Goal: Task Accomplishment & Management: Complete application form

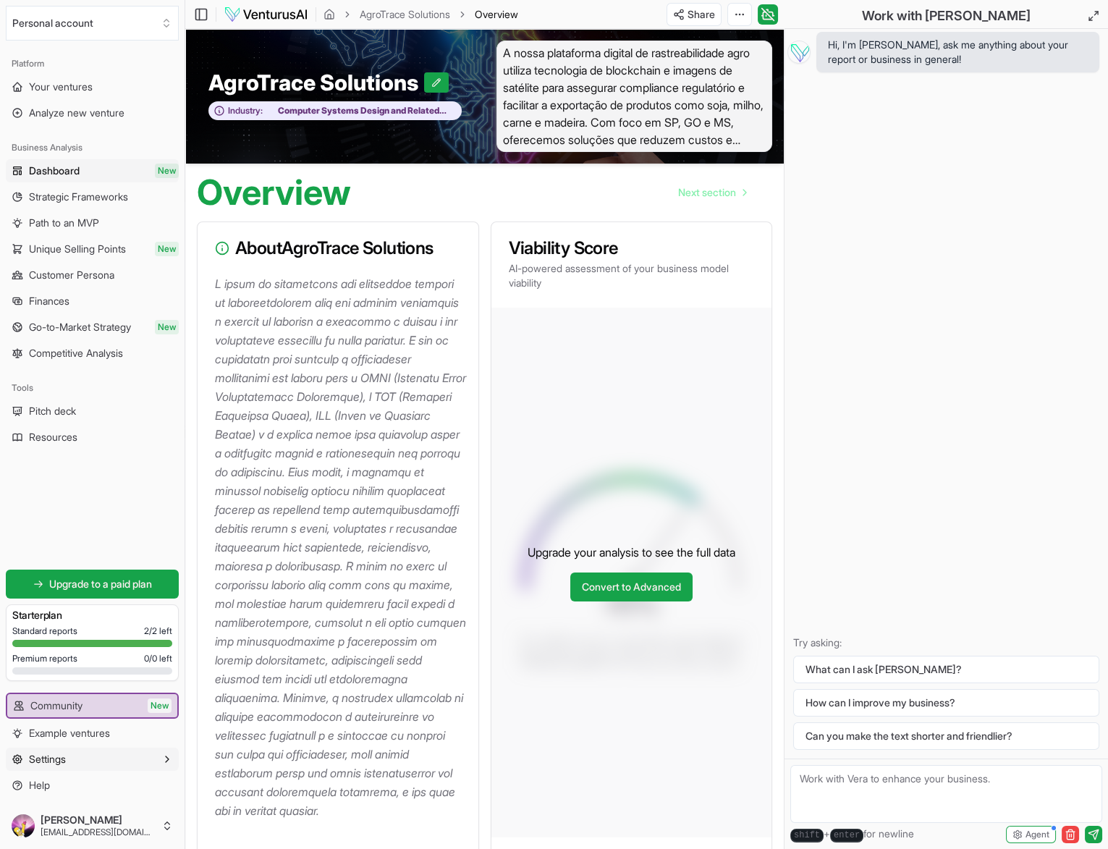
click at [69, 757] on button "Settings" at bounding box center [92, 758] width 173 height 23
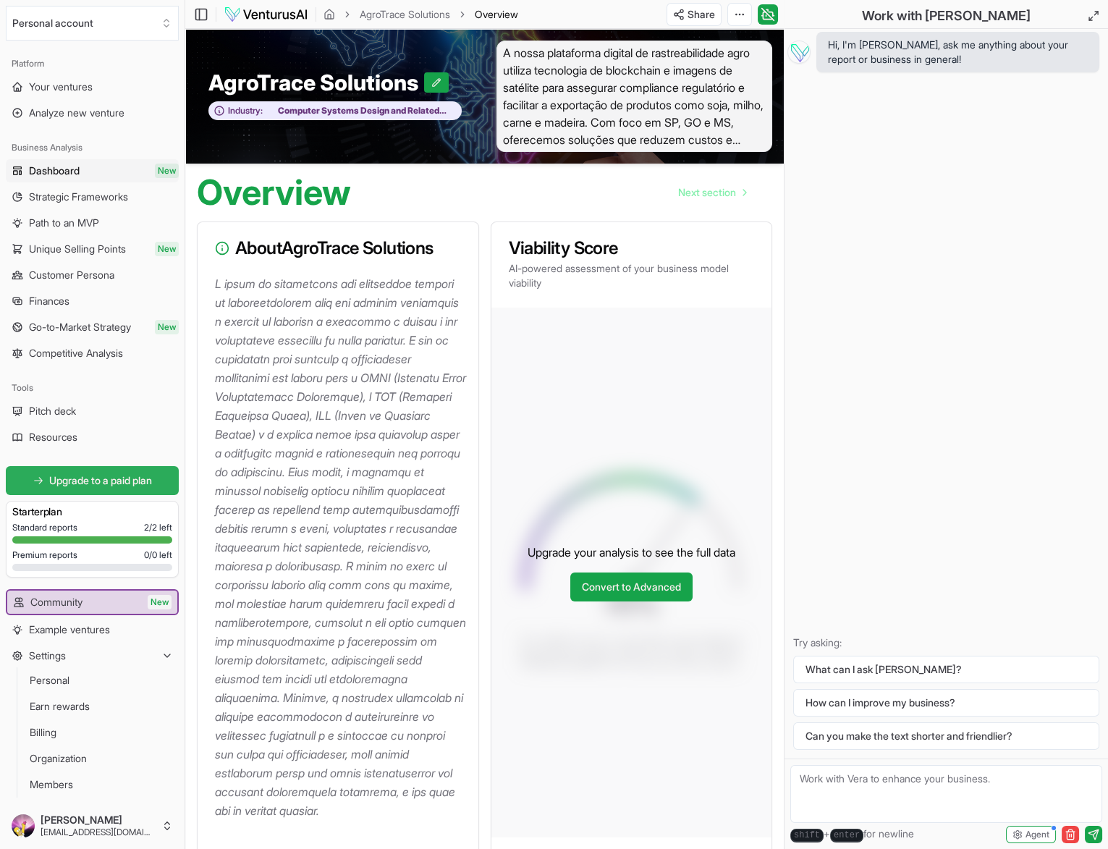
click at [95, 483] on span "Upgrade to a paid plan" at bounding box center [100, 480] width 103 height 14
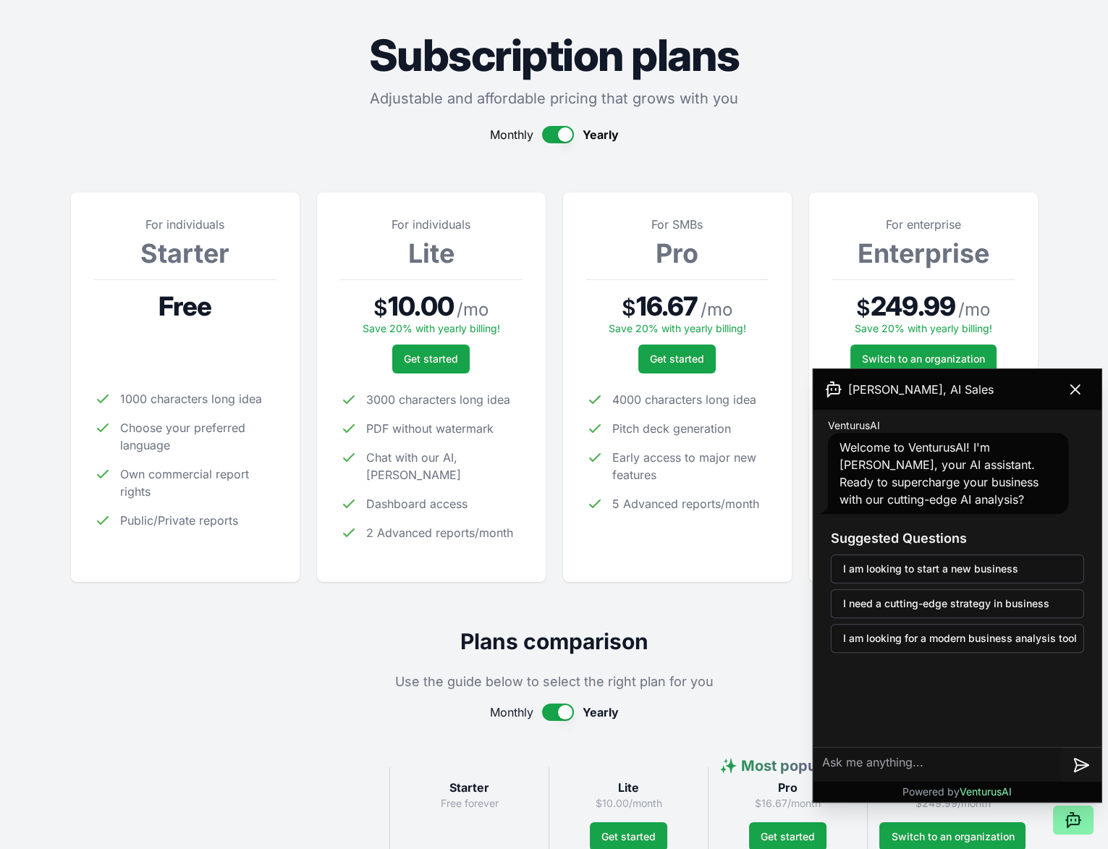
scroll to position [72, 0]
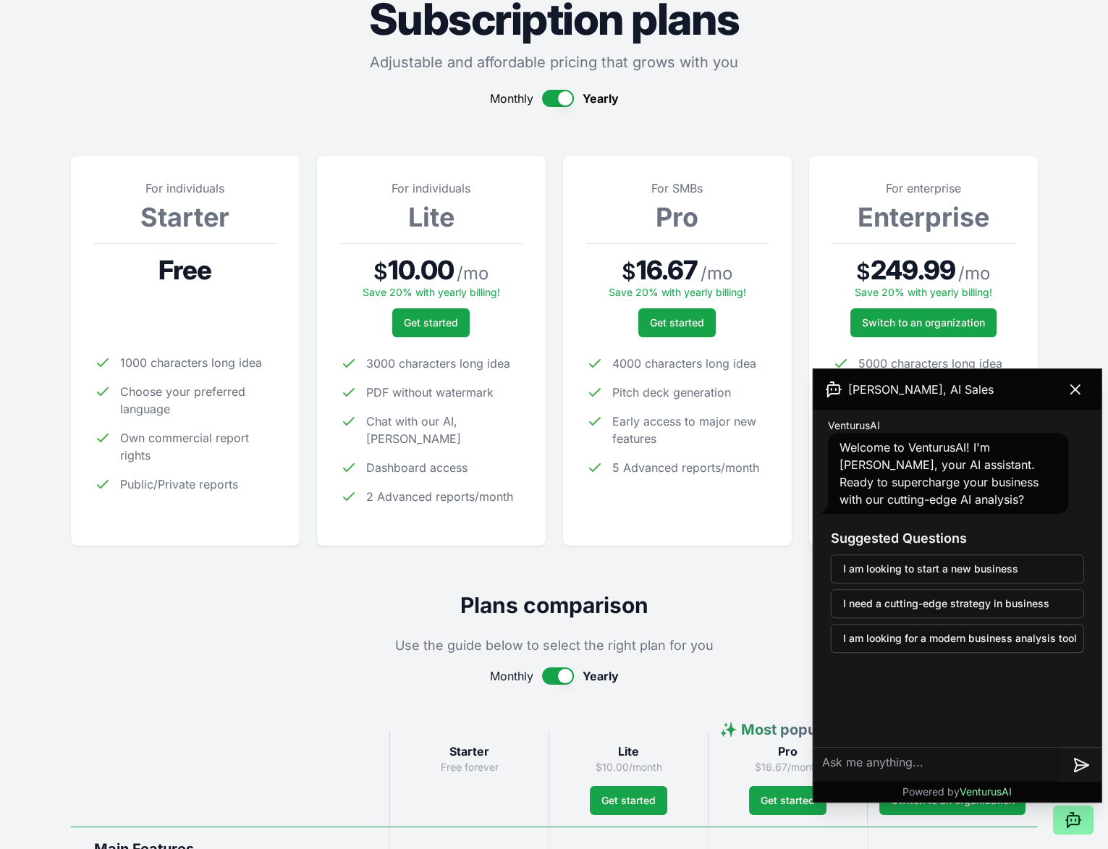
click at [557, 98] on button "button" at bounding box center [558, 98] width 32 height 17
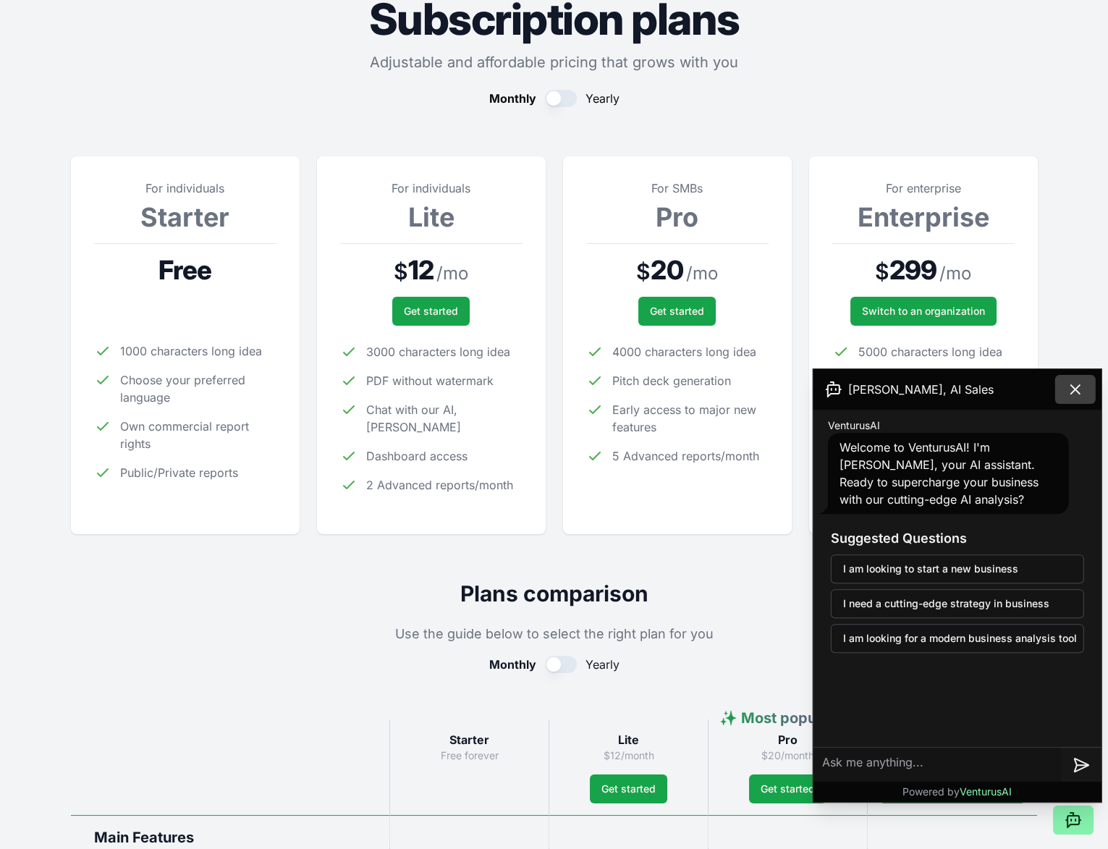
click at [1087, 386] on button at bounding box center [1075, 389] width 41 height 29
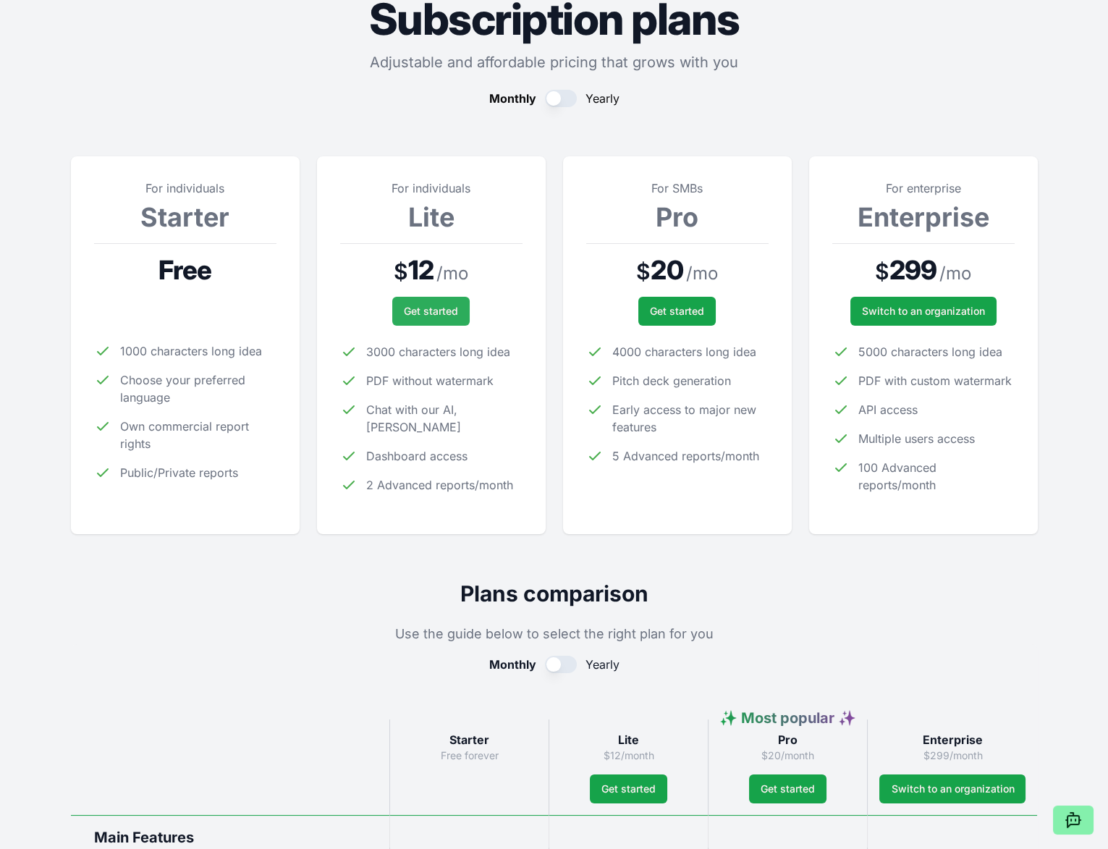
click at [412, 305] on span "Get started" at bounding box center [431, 311] width 54 height 14
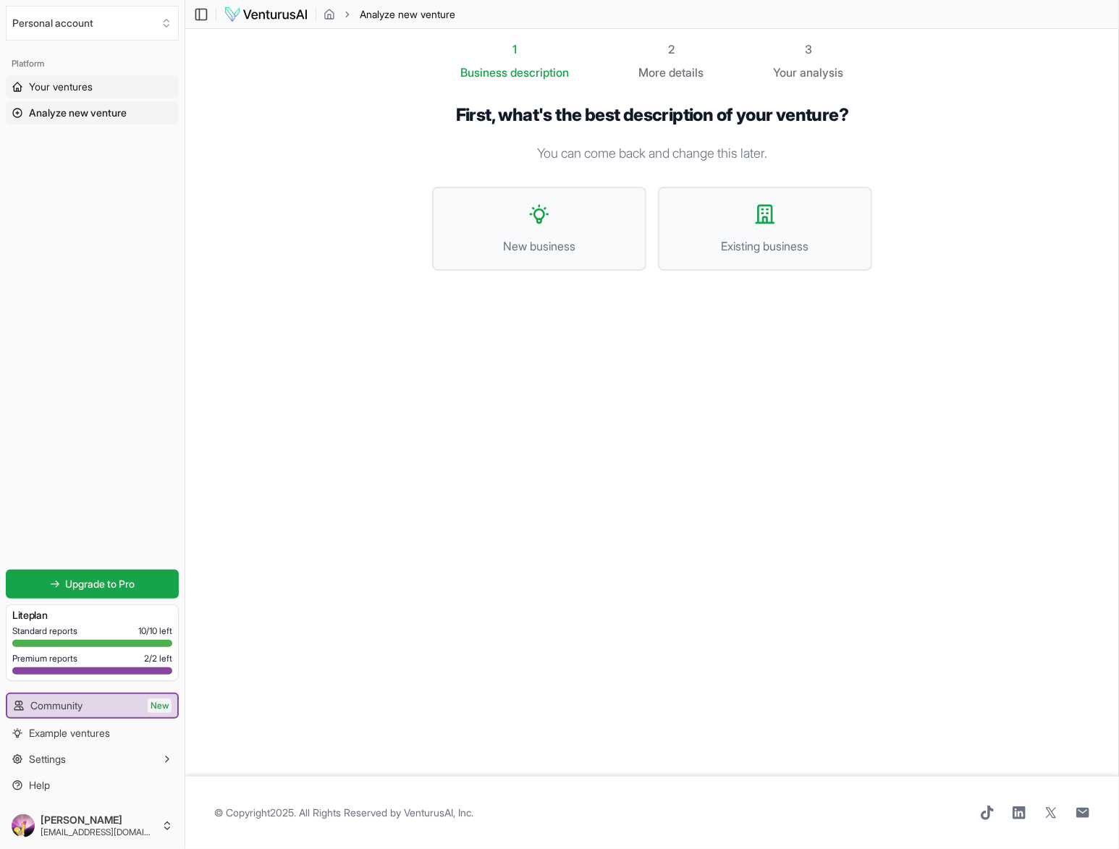
click at [56, 88] on span "Your ventures" at bounding box center [61, 87] width 64 height 14
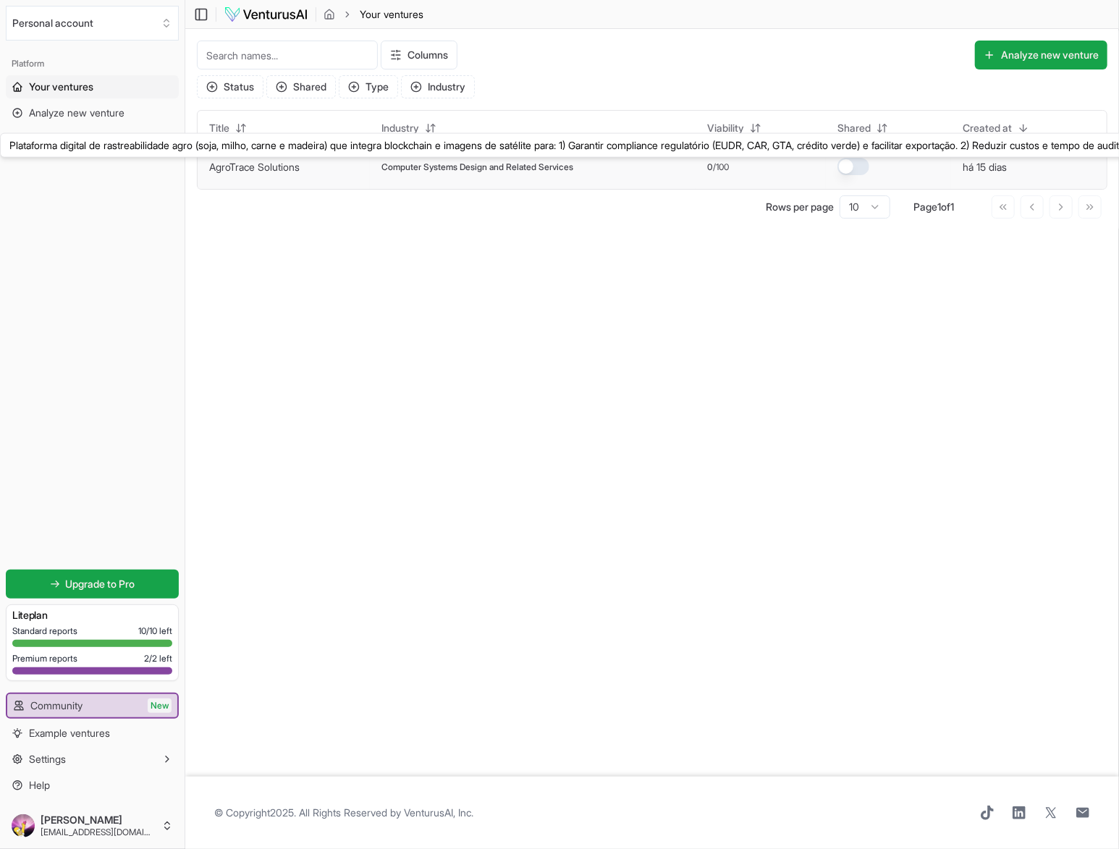
click at [228, 161] on link "AgroTrace Solutions" at bounding box center [254, 167] width 90 height 12
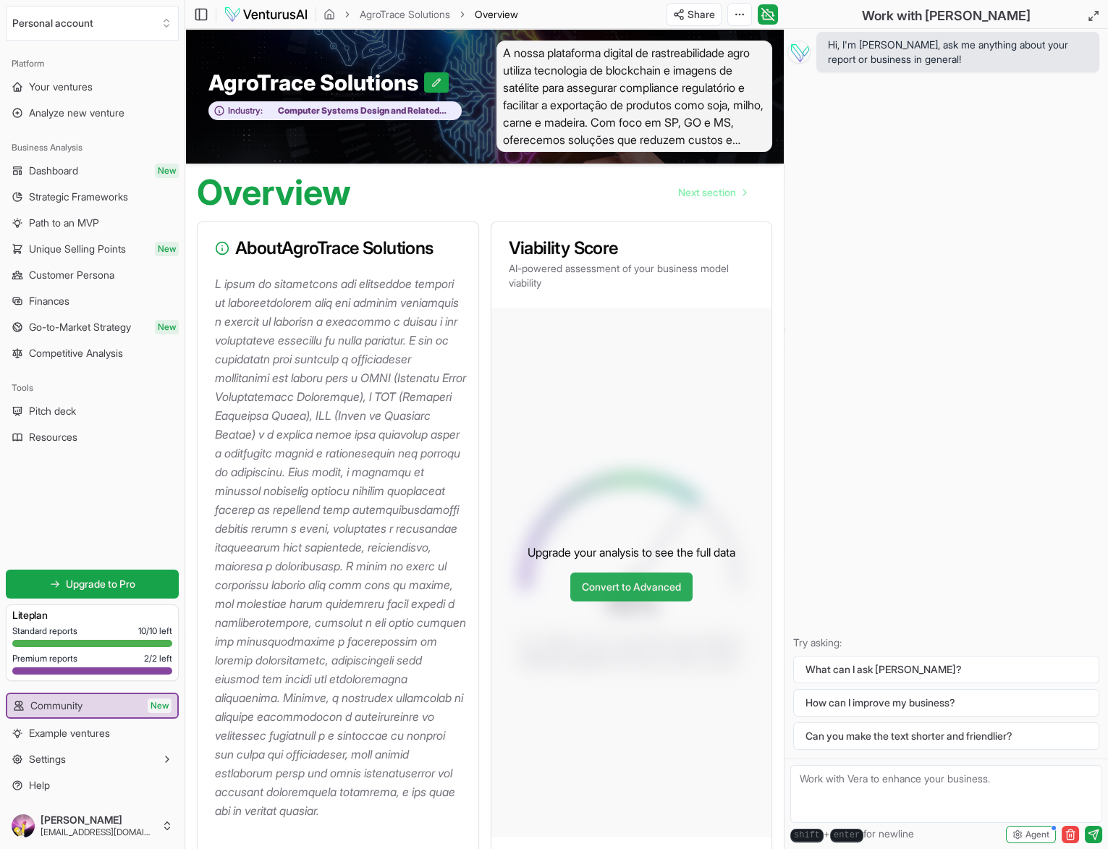
click at [616, 601] on link "Convert to Advanced" at bounding box center [631, 586] width 122 height 29
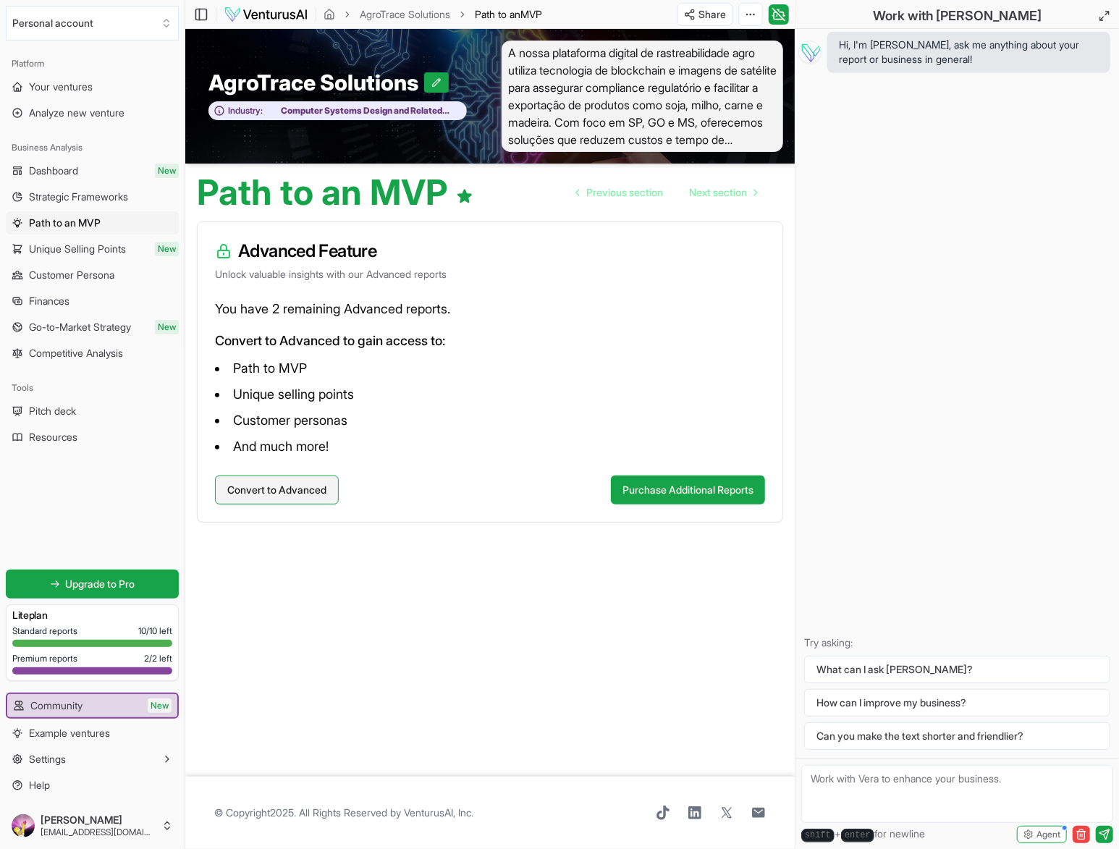
click at [287, 482] on button "Convert to Advanced" at bounding box center [277, 489] width 124 height 29
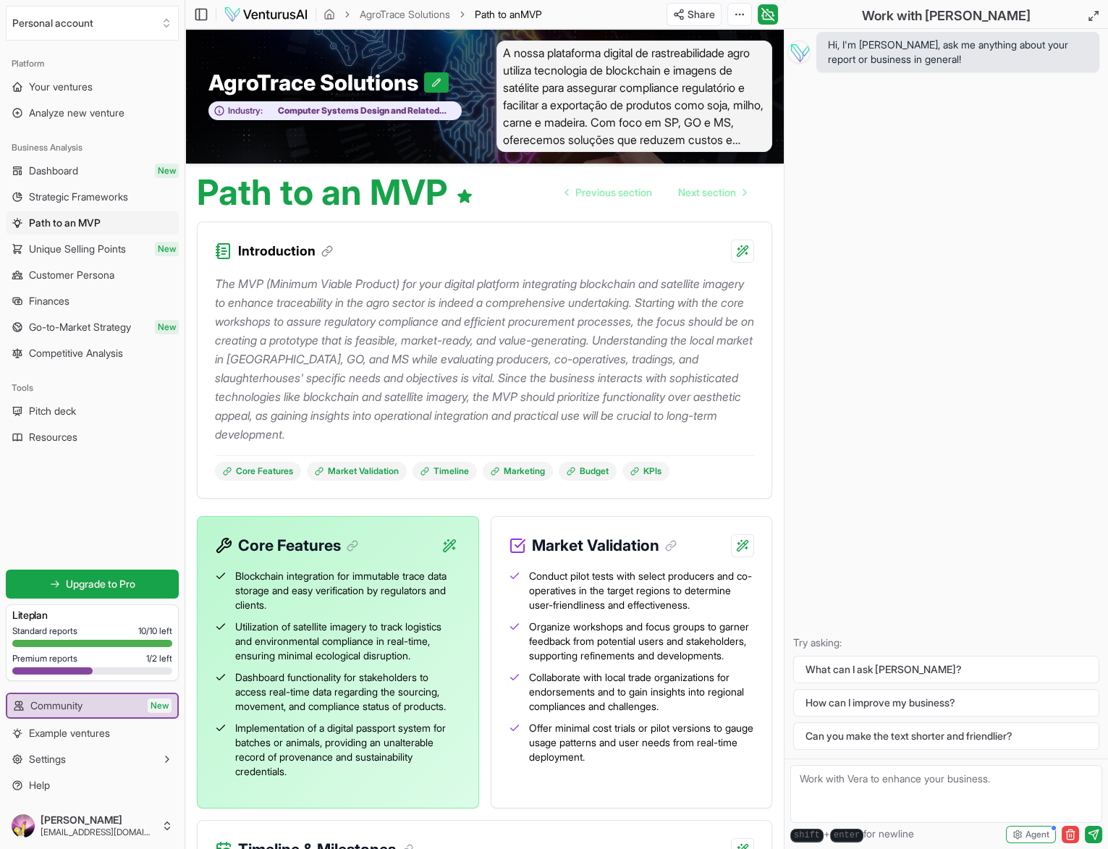
click at [461, 446] on div "The MVP (Minimum Viable Product) for your digital platform integrating blockcha…" at bounding box center [484, 372] width 539 height 218
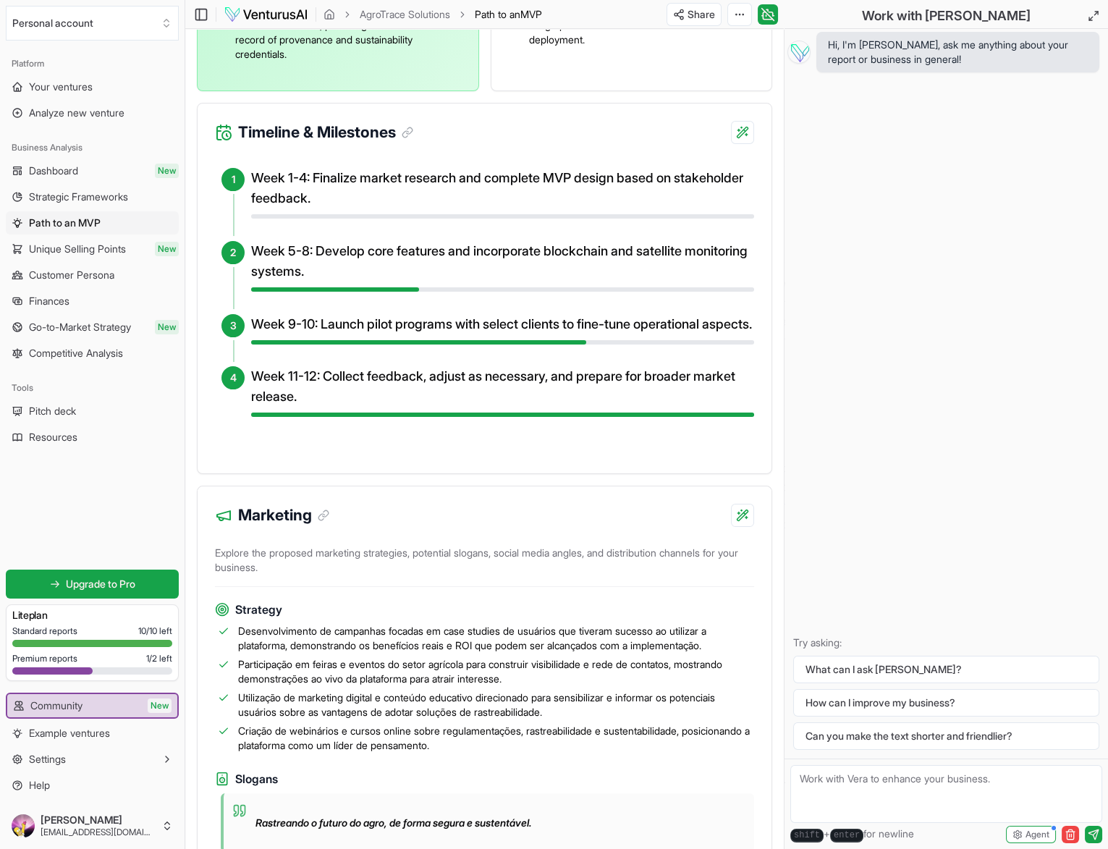
scroll to position [713, 0]
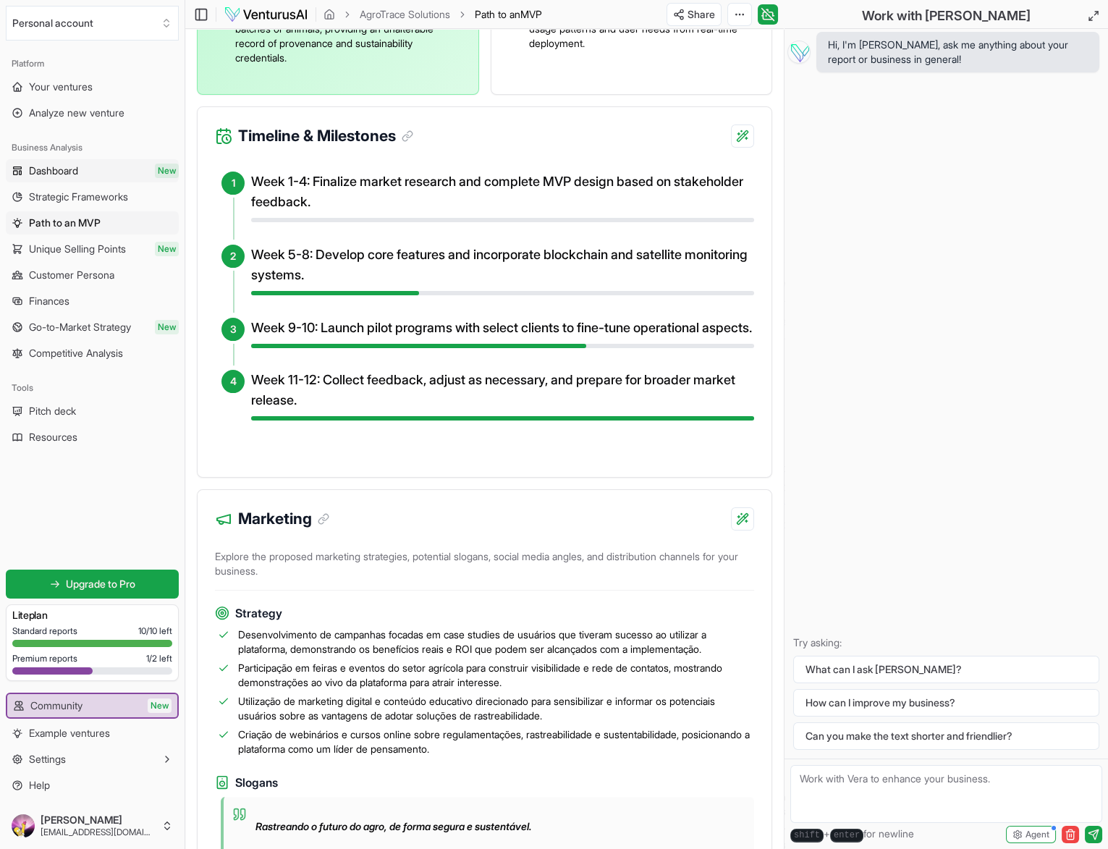
click at [74, 164] on span "Dashboard" at bounding box center [53, 171] width 49 height 14
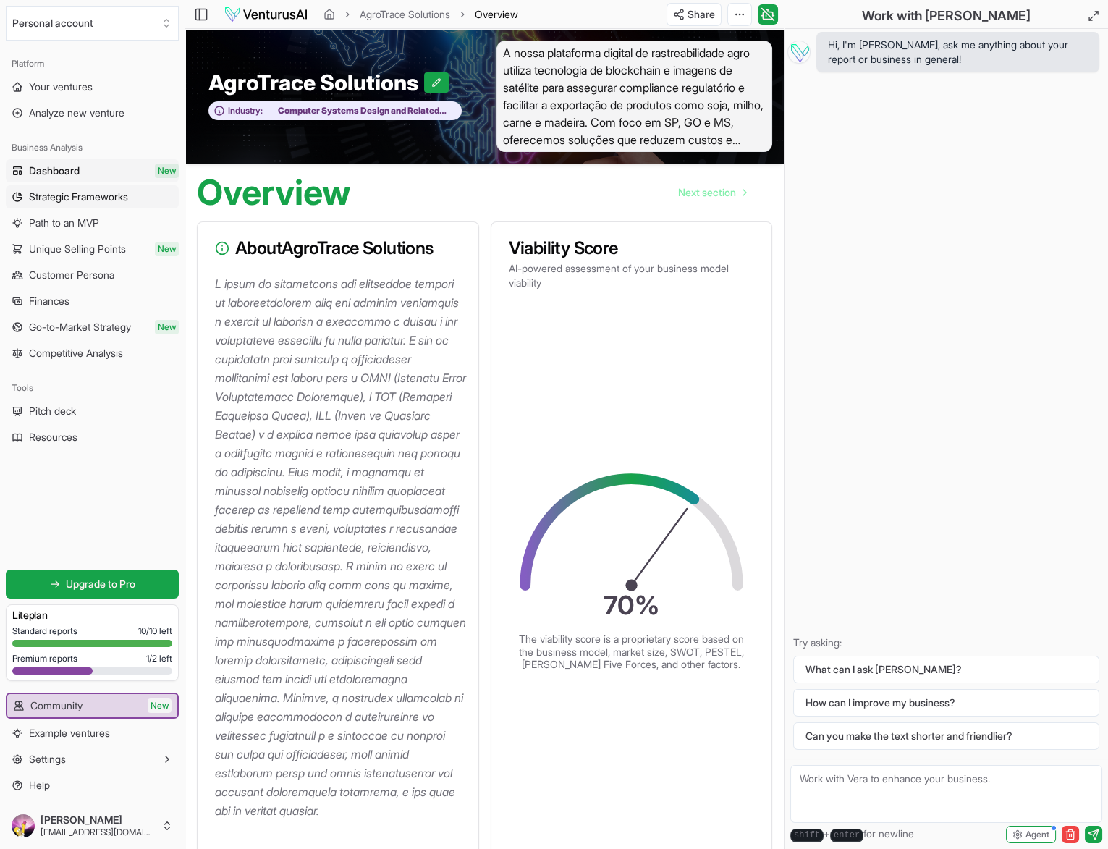
click at [73, 194] on span "Strategic Frameworks" at bounding box center [78, 197] width 99 height 14
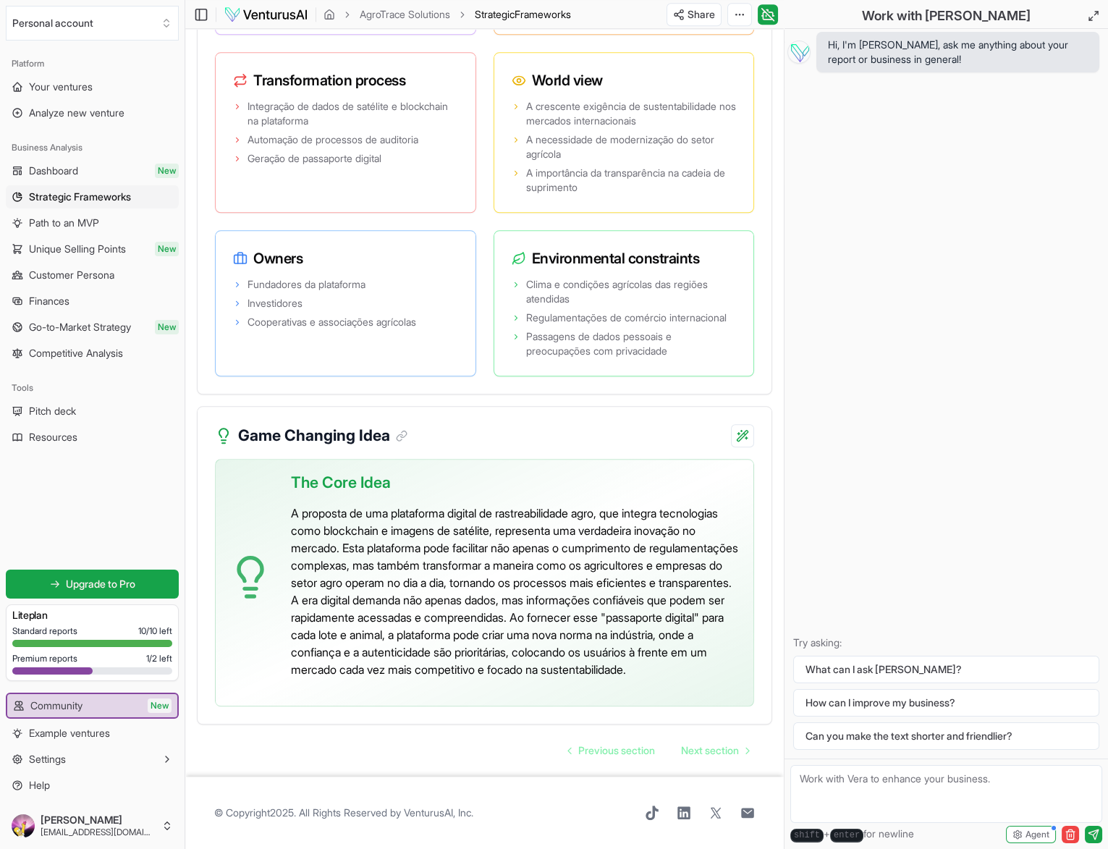
scroll to position [3591, 0]
click at [108, 328] on span "Go-to-Market Strategy" at bounding box center [80, 327] width 102 height 14
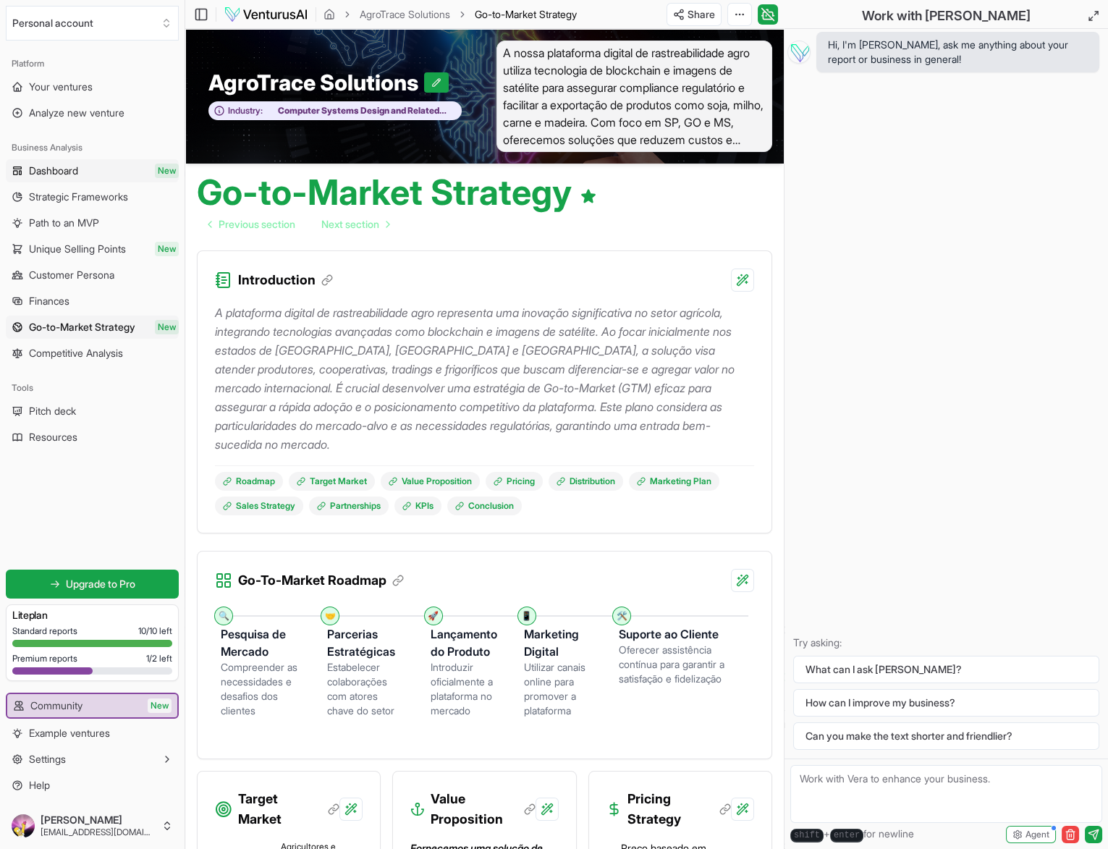
click at [51, 176] on span "Dashboard" at bounding box center [53, 171] width 49 height 14
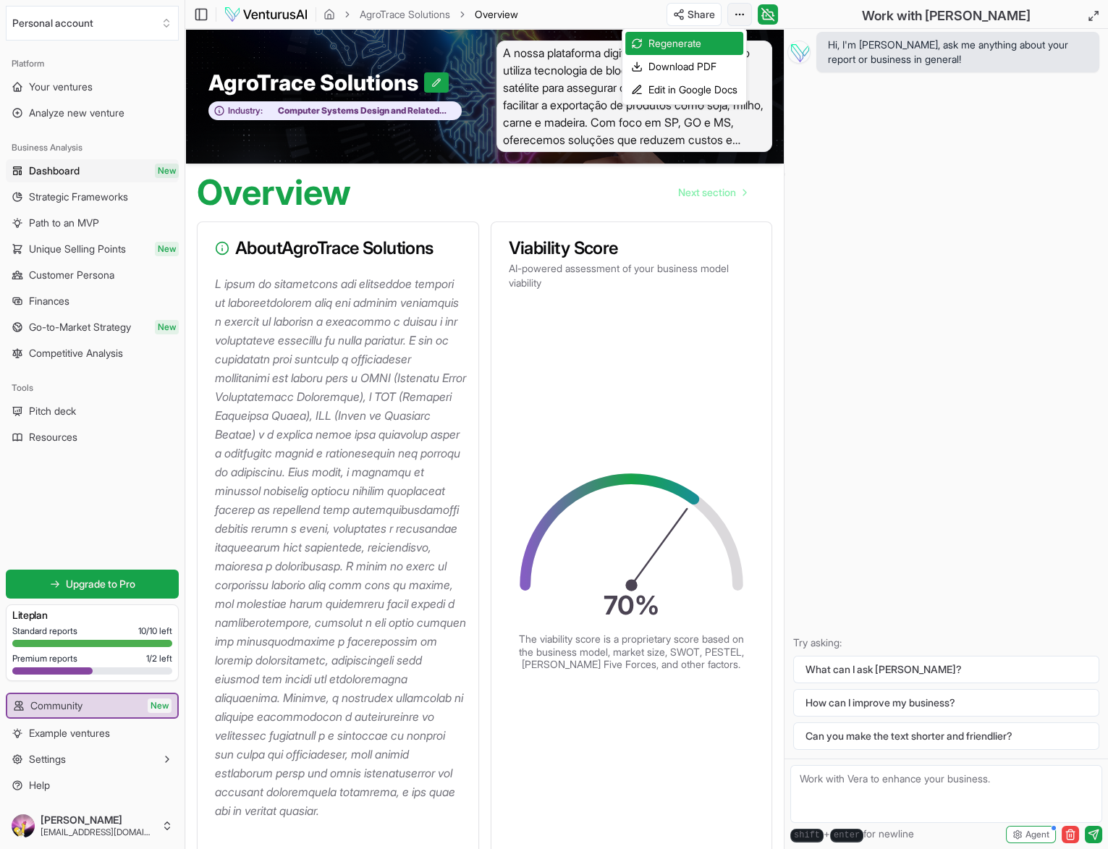
click at [745, 12] on html "Personal account Platform Your ventures Analyze new venture Business Analysis D…" at bounding box center [554, 424] width 1108 height 849
click at [458, 195] on html "Personal account Platform Your ventures Analyze new venture Business Analysis D…" at bounding box center [554, 424] width 1108 height 849
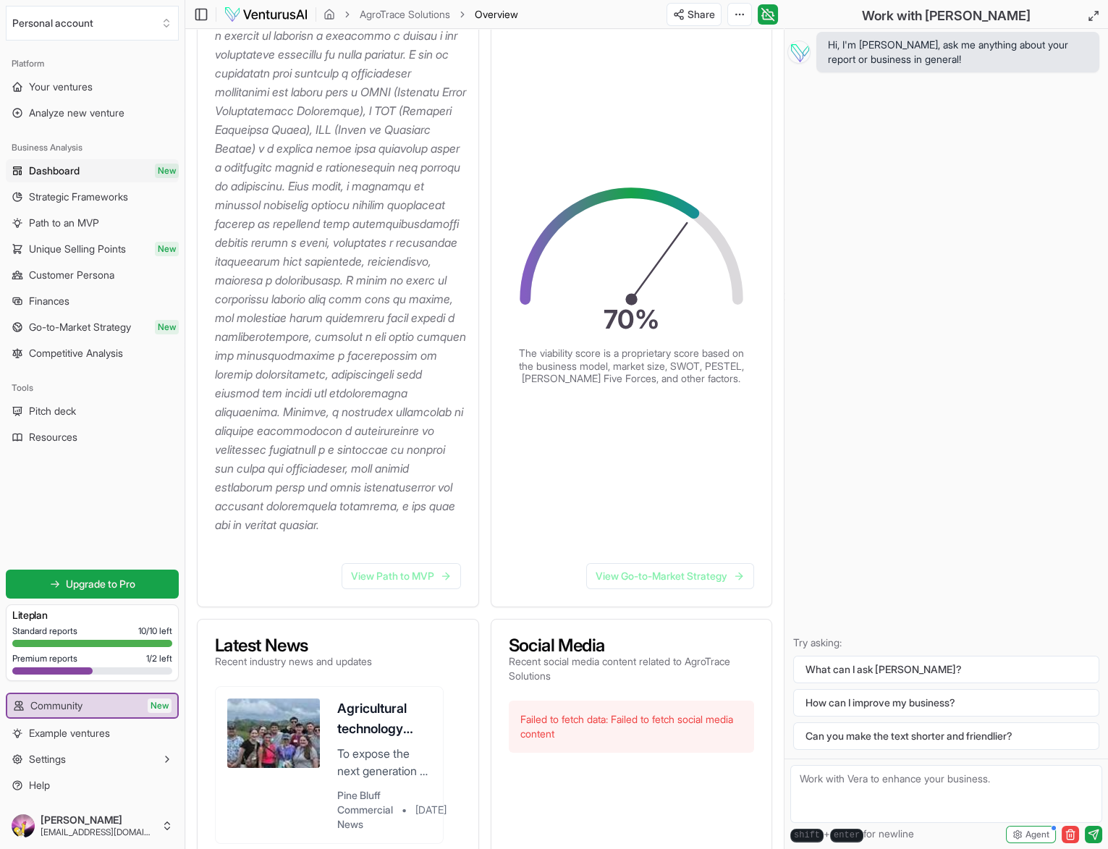
scroll to position [289, 0]
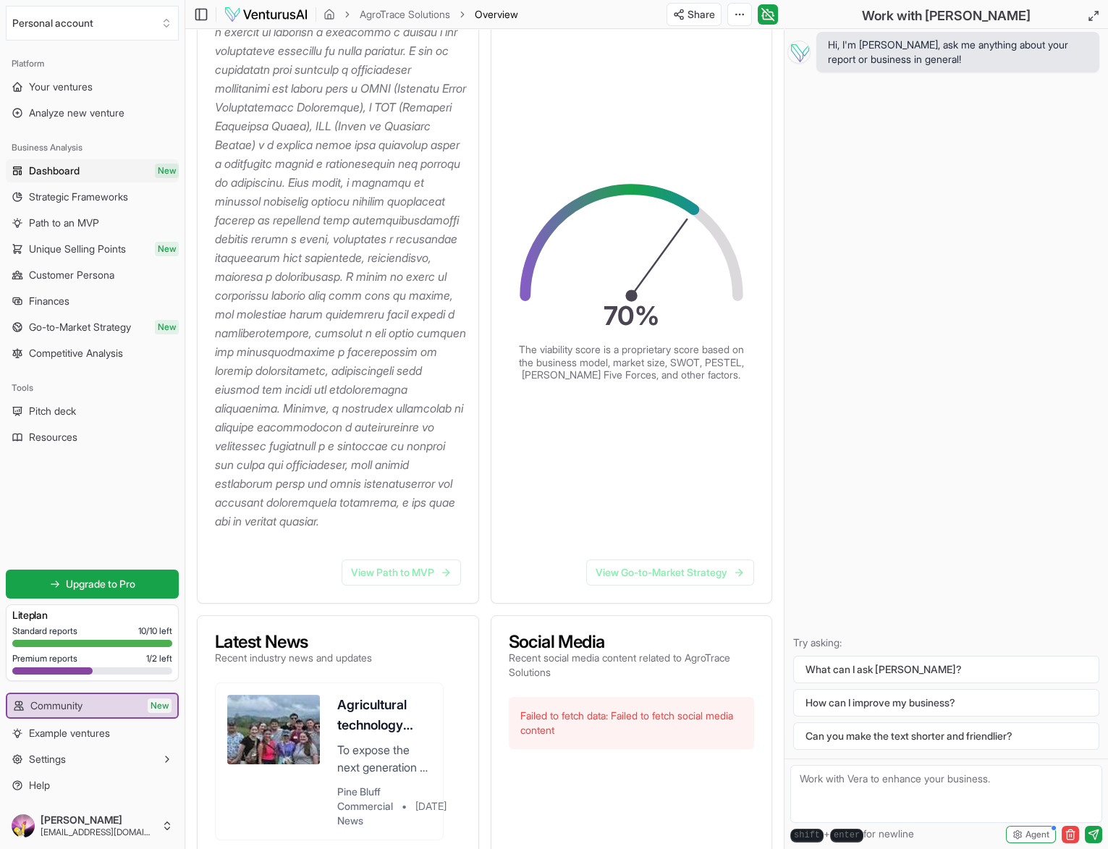
click at [885, 797] on textarea at bounding box center [946, 794] width 312 height 58
type textarea "I'm planning to move this project to focus on planted trees."
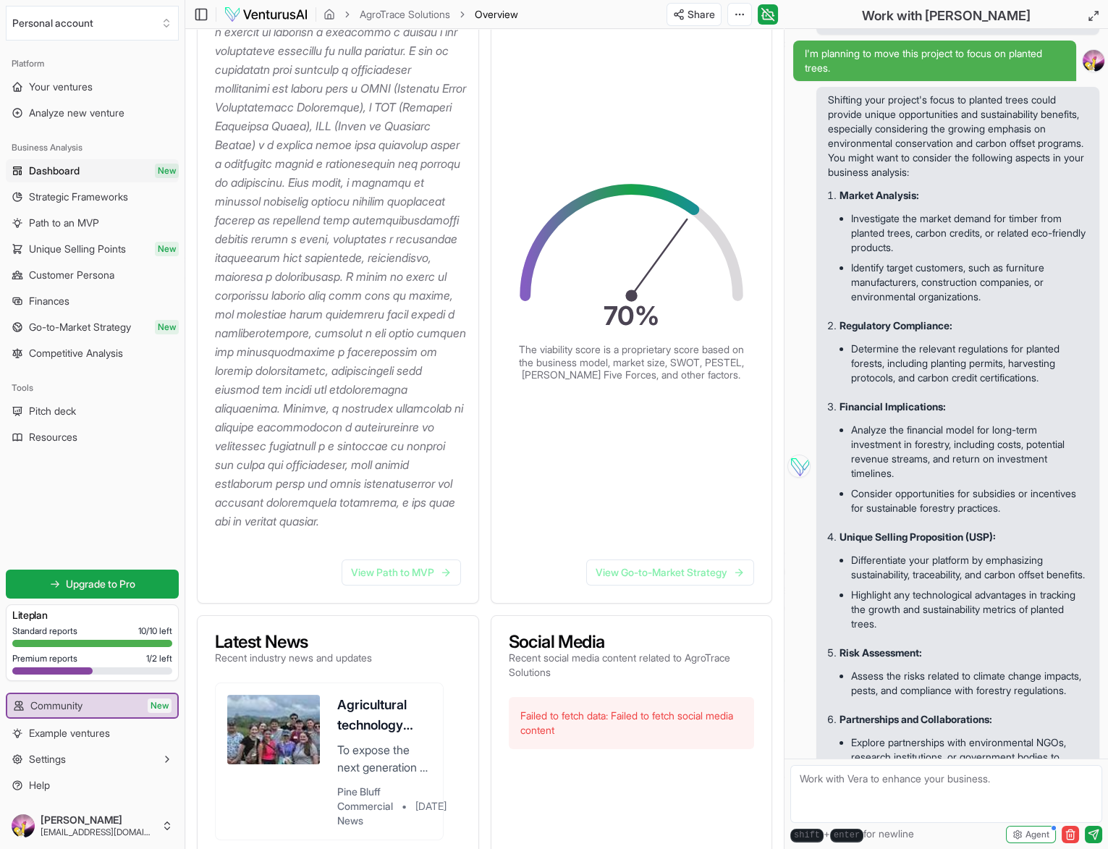
scroll to position [25, 0]
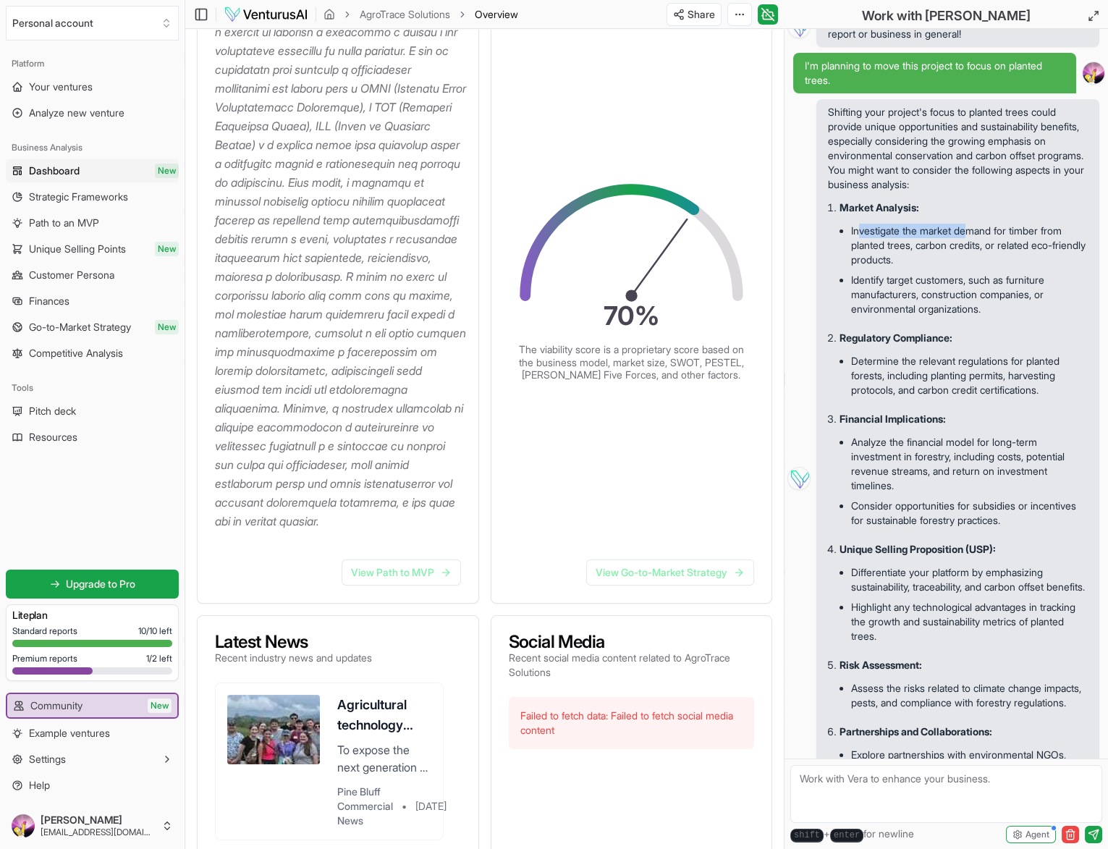
drag, startPoint x: 860, startPoint y: 242, endPoint x: 973, endPoint y: 239, distance: 112.9
click at [973, 239] on li "Investigate the market demand for timber from planted trees, carbon credits, or…" at bounding box center [969, 245] width 237 height 49
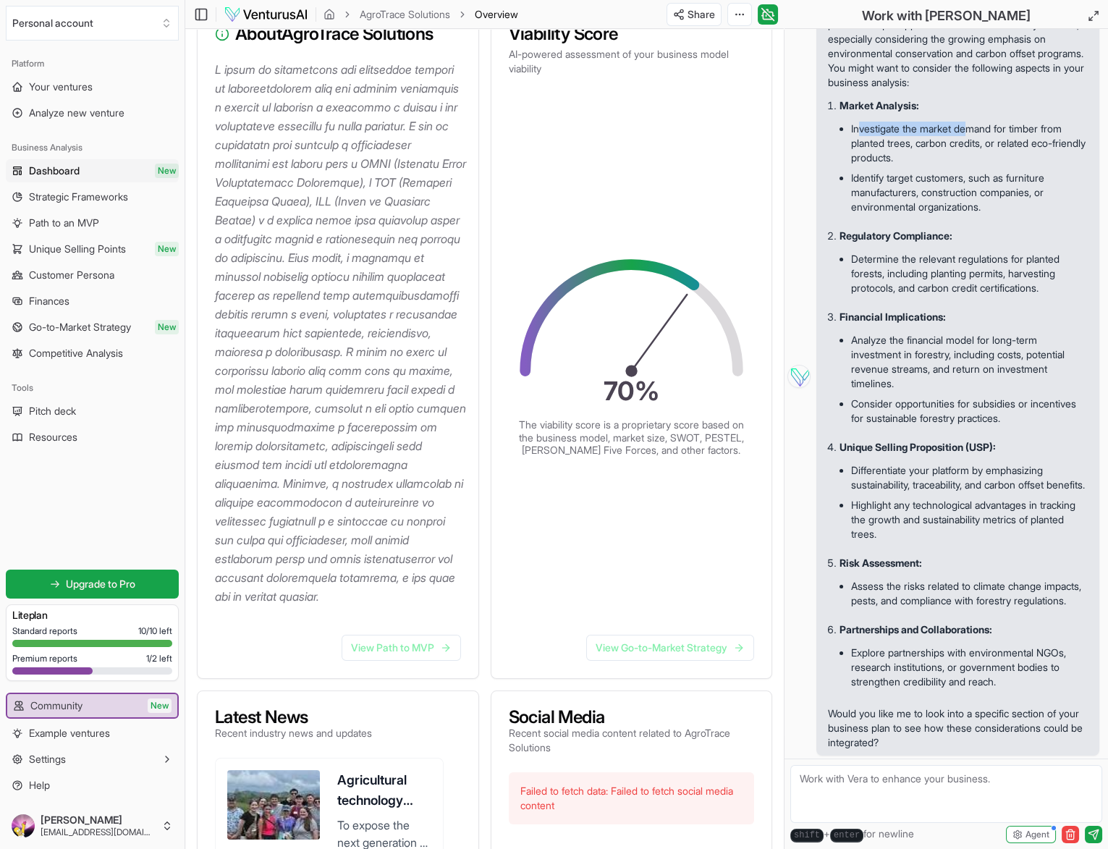
scroll to position [0, 0]
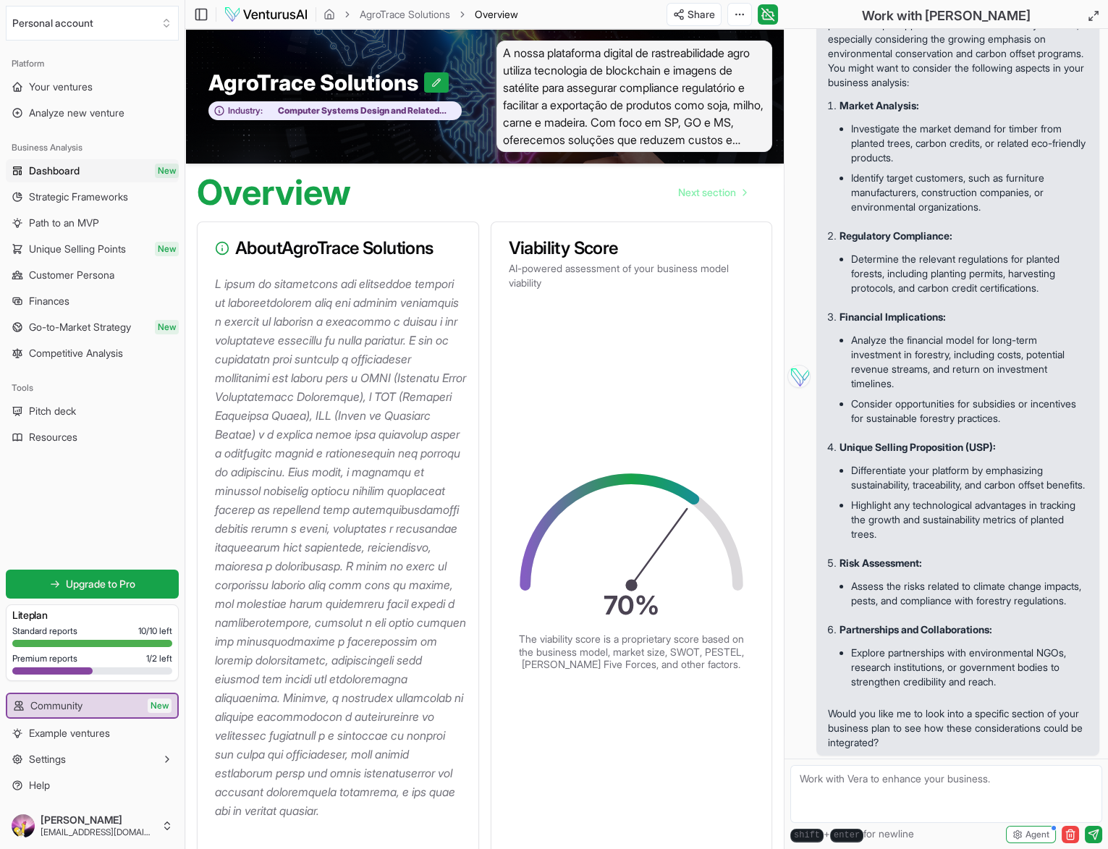
click at [649, 80] on span "A nossa plataforma digital de rastreabilidade agro utiliza tecnologia de blockc…" at bounding box center [634, 96] width 276 height 111
click at [593, 109] on span "A nossa plataforma digital de rastreabilidade agro utiliza tecnologia de blockc…" at bounding box center [634, 96] width 276 height 111
click at [439, 82] on icon at bounding box center [436, 82] width 10 height 10
click at [658, 88] on span "A nossa plataforma digital de rastreabilidade agro utiliza tecnologia de blockc…" at bounding box center [634, 96] width 276 height 111
click at [629, 99] on span "A nossa plataforma digital de rastreabilidade agro utiliza tecnologia de blockc…" at bounding box center [634, 96] width 276 height 111
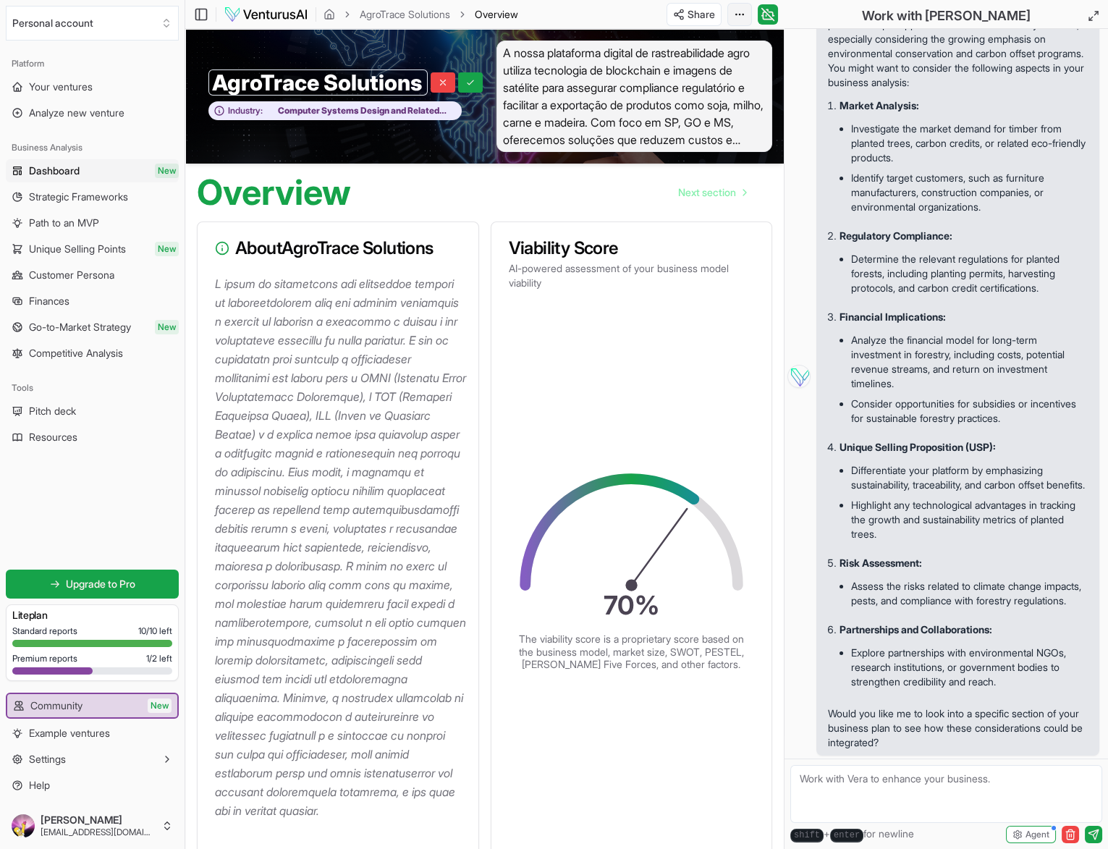
click at [739, 13] on html "Personal account Platform Your ventures Analyze new venture Business Analysis D…" at bounding box center [554, 424] width 1108 height 849
click at [605, 11] on html "Personal account Platform Your ventures Analyze new venture Business Analysis D…" at bounding box center [554, 424] width 1108 height 849
click at [52, 83] on span "Your ventures" at bounding box center [61, 87] width 64 height 14
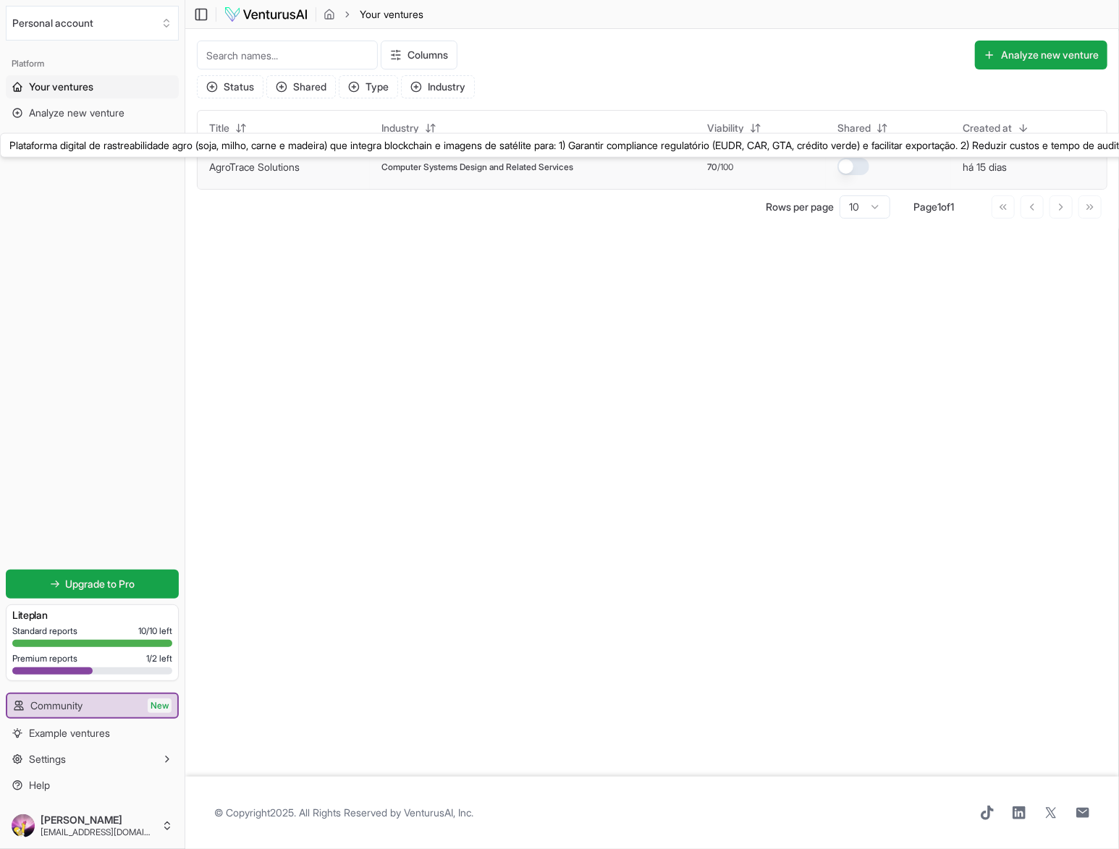
click at [257, 166] on link "AgroTrace Solutions" at bounding box center [254, 167] width 90 height 12
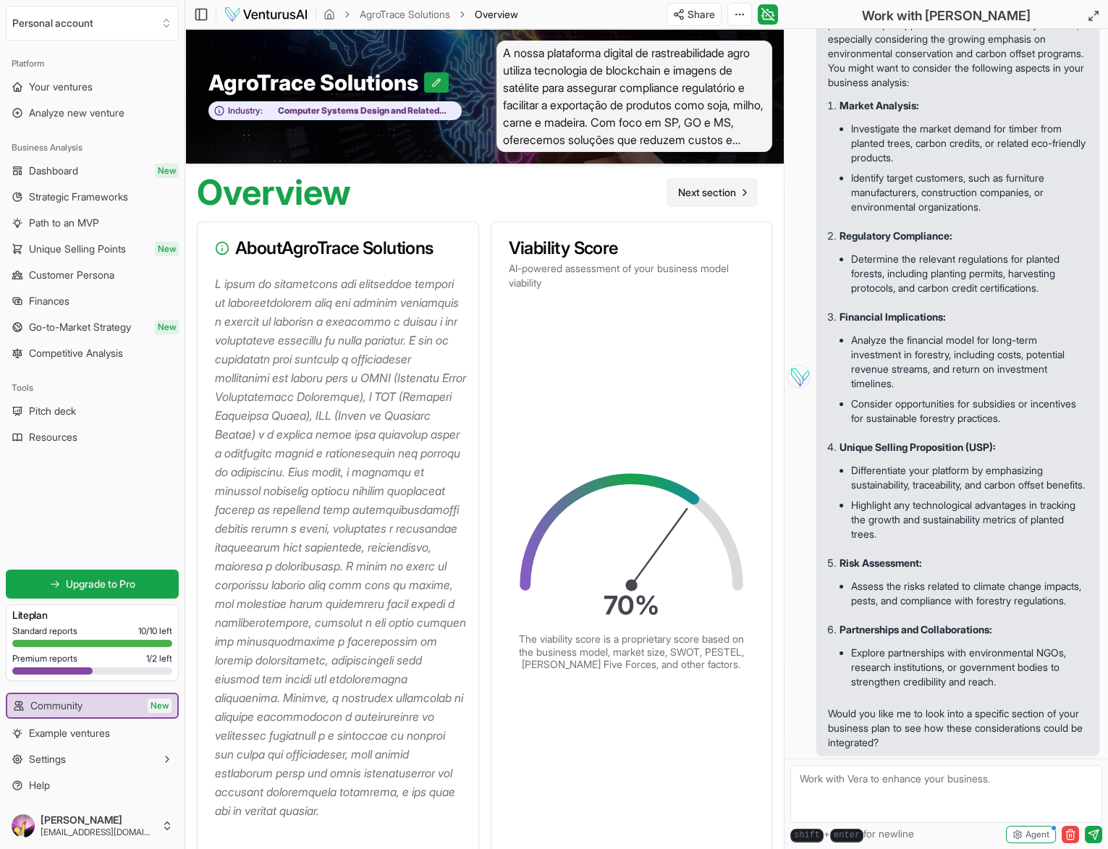
click at [692, 190] on span "Next section" at bounding box center [707, 192] width 58 height 14
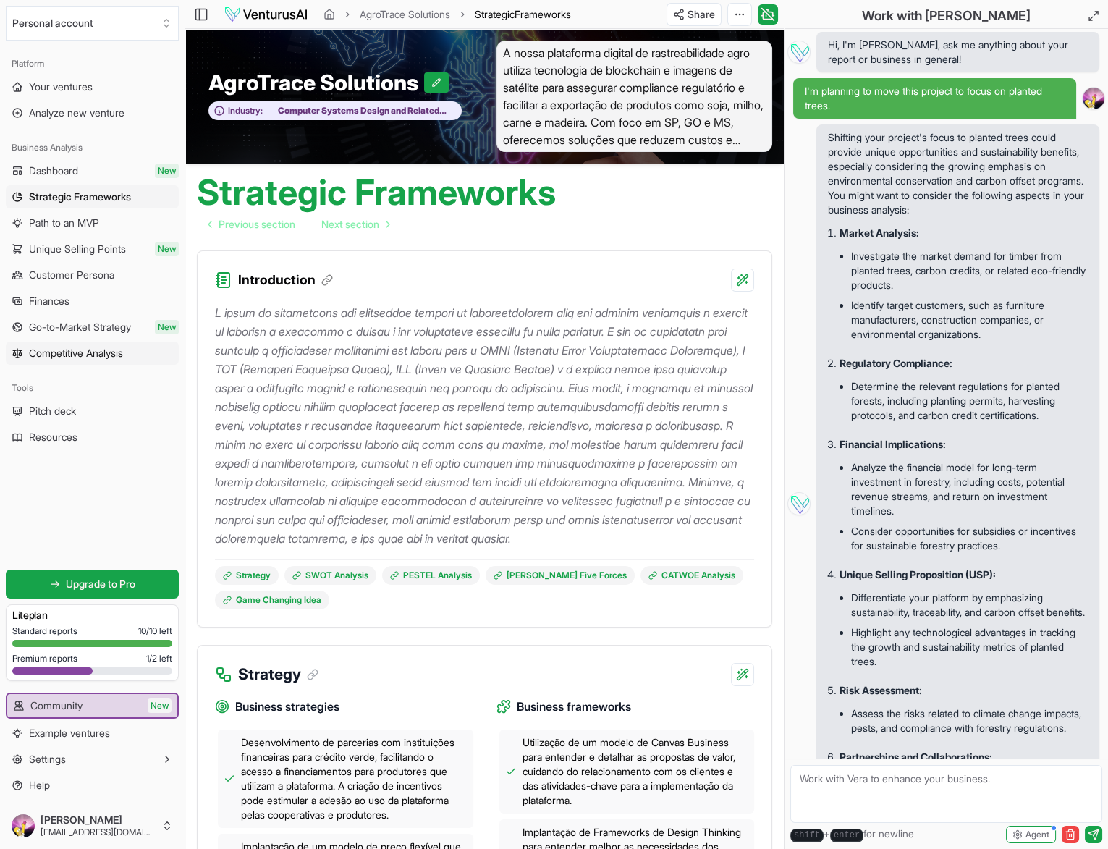
click at [100, 349] on span "Competitive Analysis" at bounding box center [76, 353] width 94 height 14
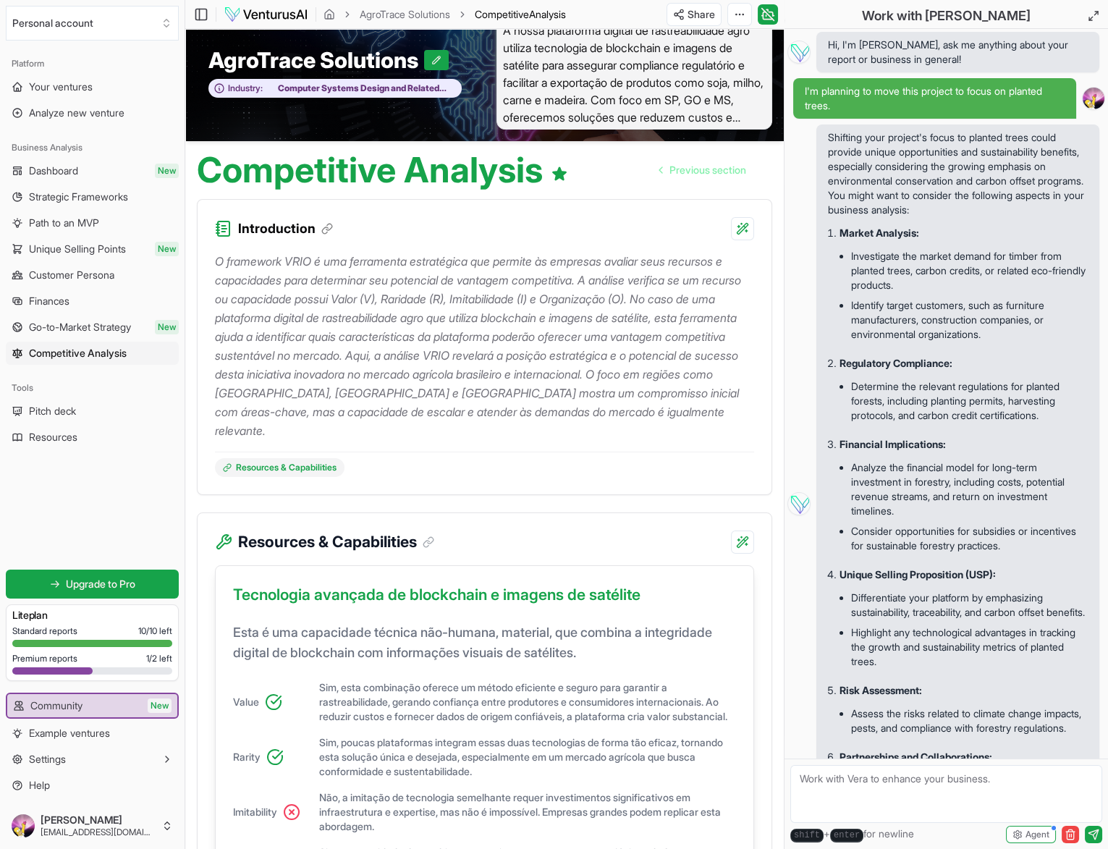
scroll to position [20, 0]
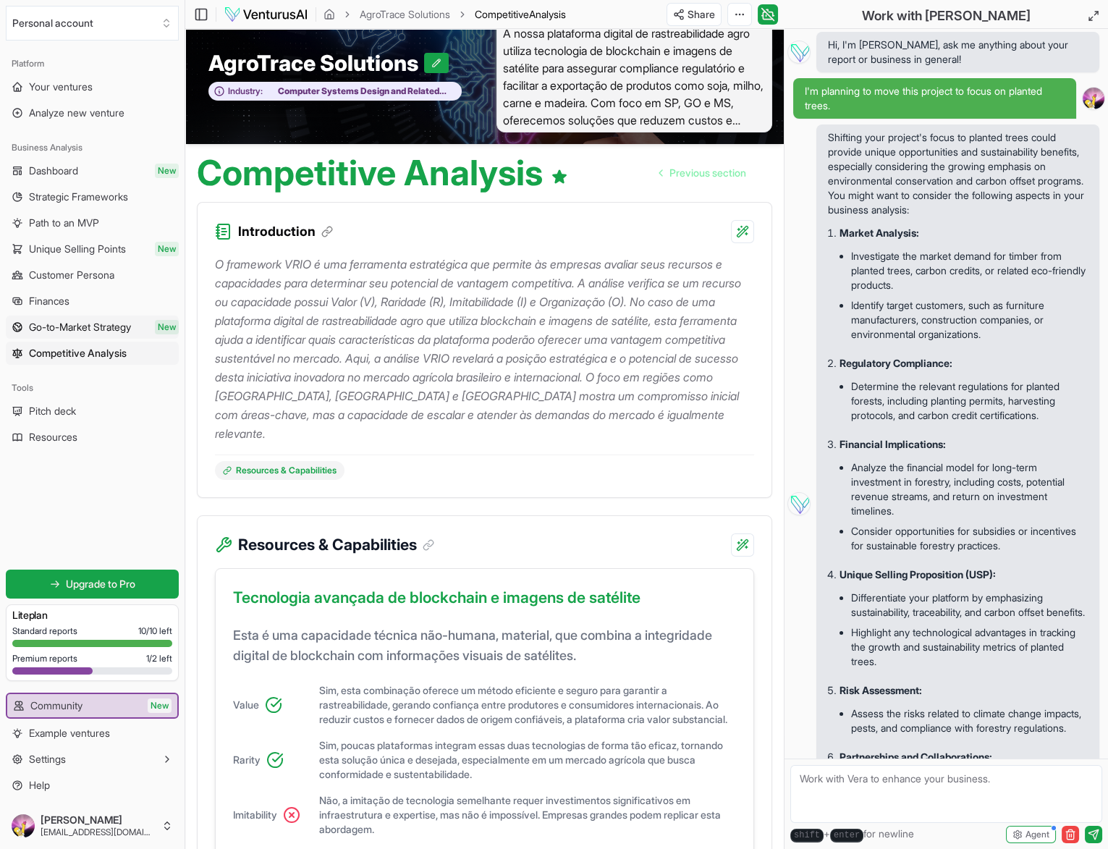
click at [109, 326] on span "Go-to-Market Strategy" at bounding box center [80, 327] width 102 height 14
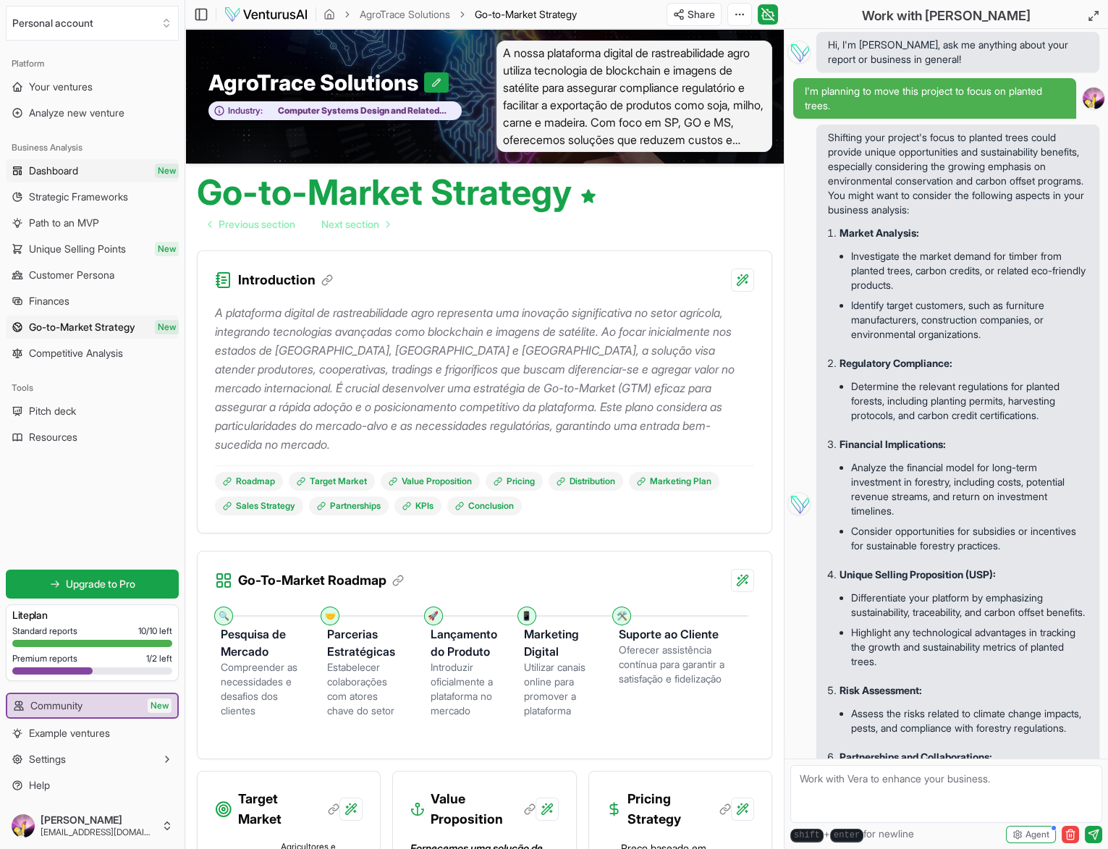
click at [61, 170] on span "Dashboard" at bounding box center [53, 171] width 49 height 14
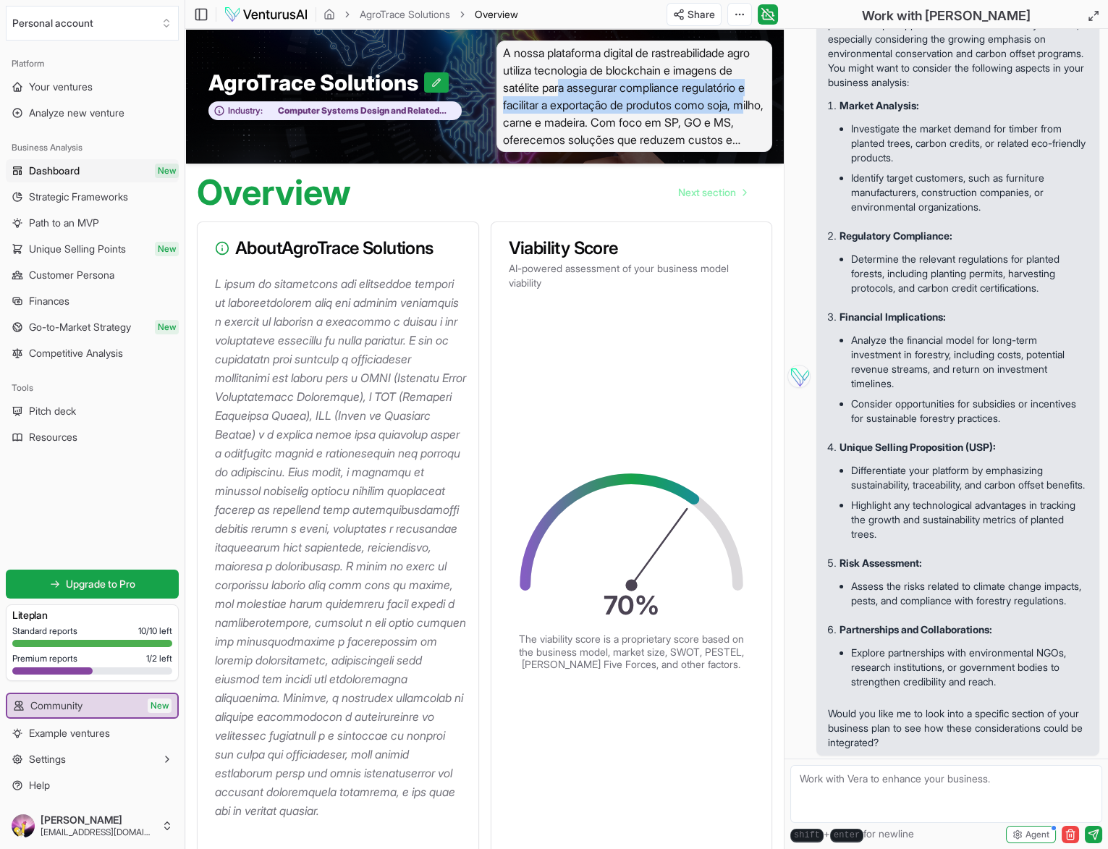
drag, startPoint x: 578, startPoint y: 93, endPoint x: 571, endPoint y: 123, distance: 30.5
click at [571, 123] on span "A nossa plataforma digital de rastreabilidade agro utiliza tecnologia de blockc…" at bounding box center [634, 96] width 276 height 111
click at [407, 187] on div "Overview Next section" at bounding box center [484, 187] width 598 height 46
click at [433, 81] on icon at bounding box center [436, 82] width 10 height 10
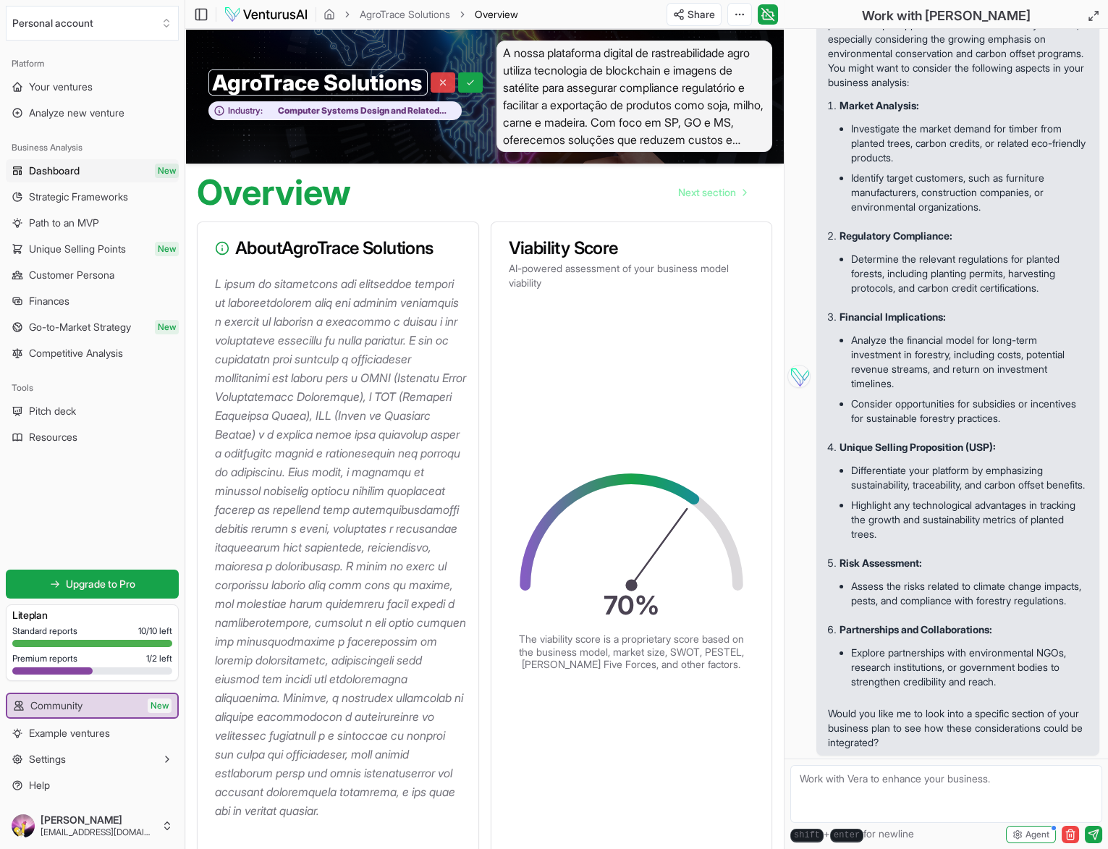
click at [446, 80] on icon at bounding box center [443, 82] width 10 height 10
click at [87, 17] on button "Personal account" at bounding box center [92, 23] width 173 height 35
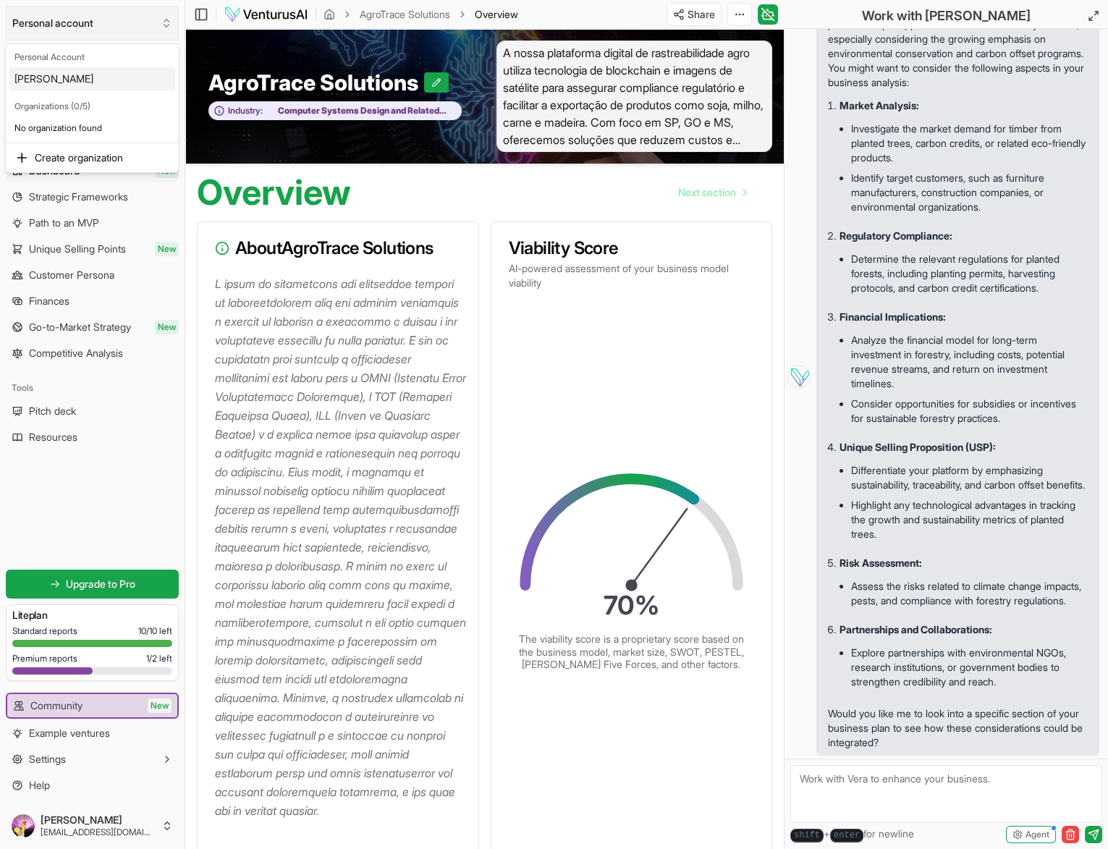
click at [87, 17] on html "Personal account Platform Your ventures Analyze new venture Business Analysis D…" at bounding box center [554, 424] width 1108 height 849
click at [71, 198] on span "Strategic Frameworks" at bounding box center [78, 197] width 99 height 14
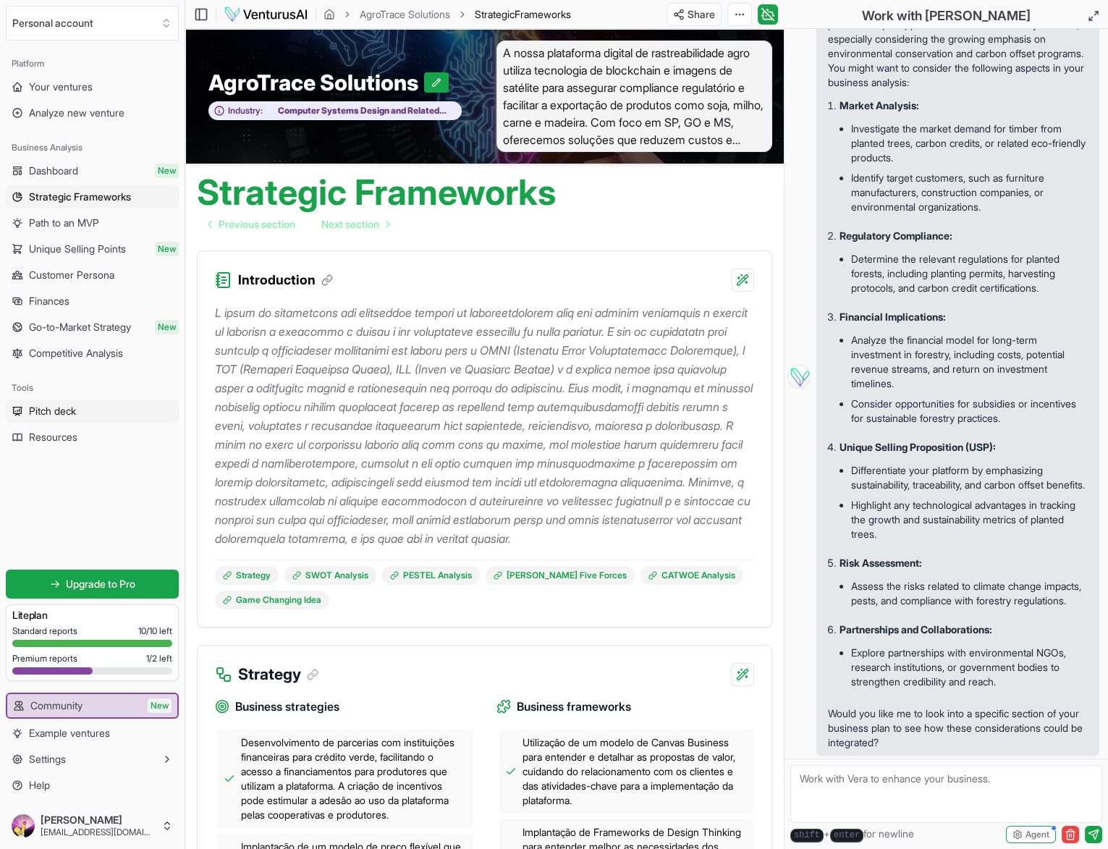
click at [72, 412] on span "Pitch deck" at bounding box center [52, 411] width 47 height 14
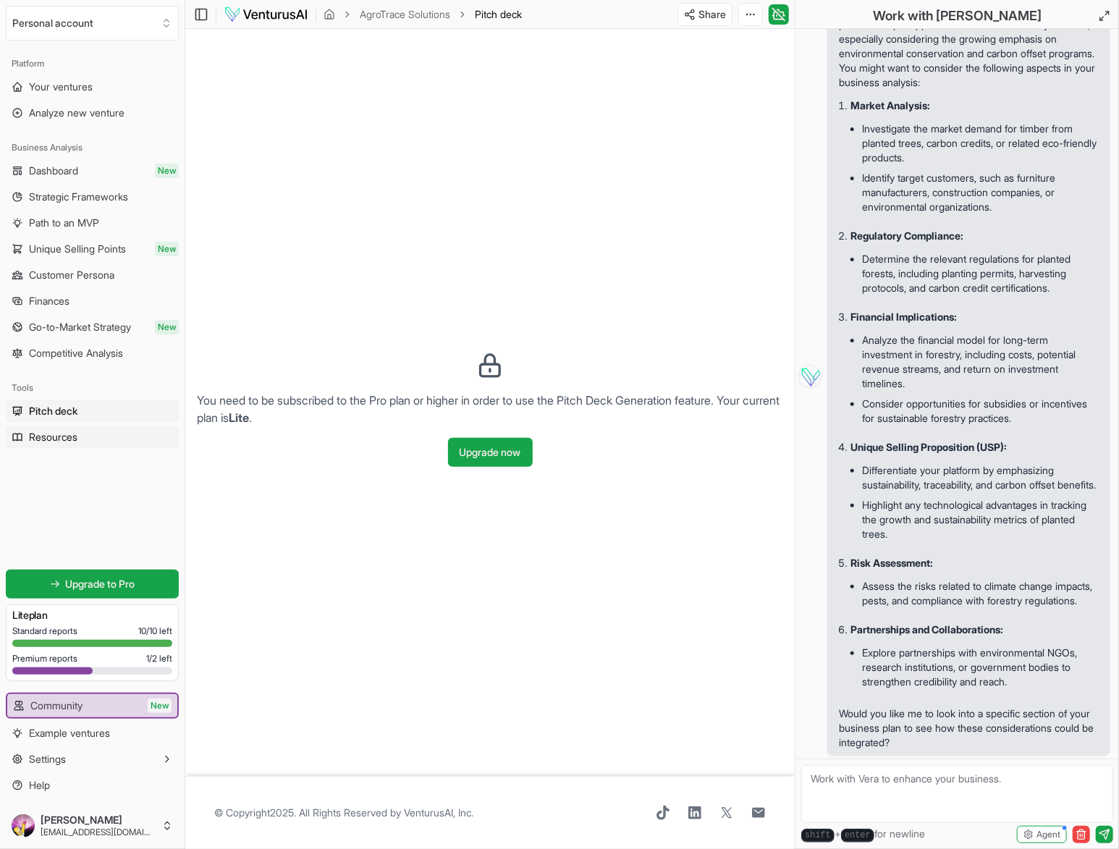
click at [44, 436] on span "Resources" at bounding box center [53, 437] width 48 height 14
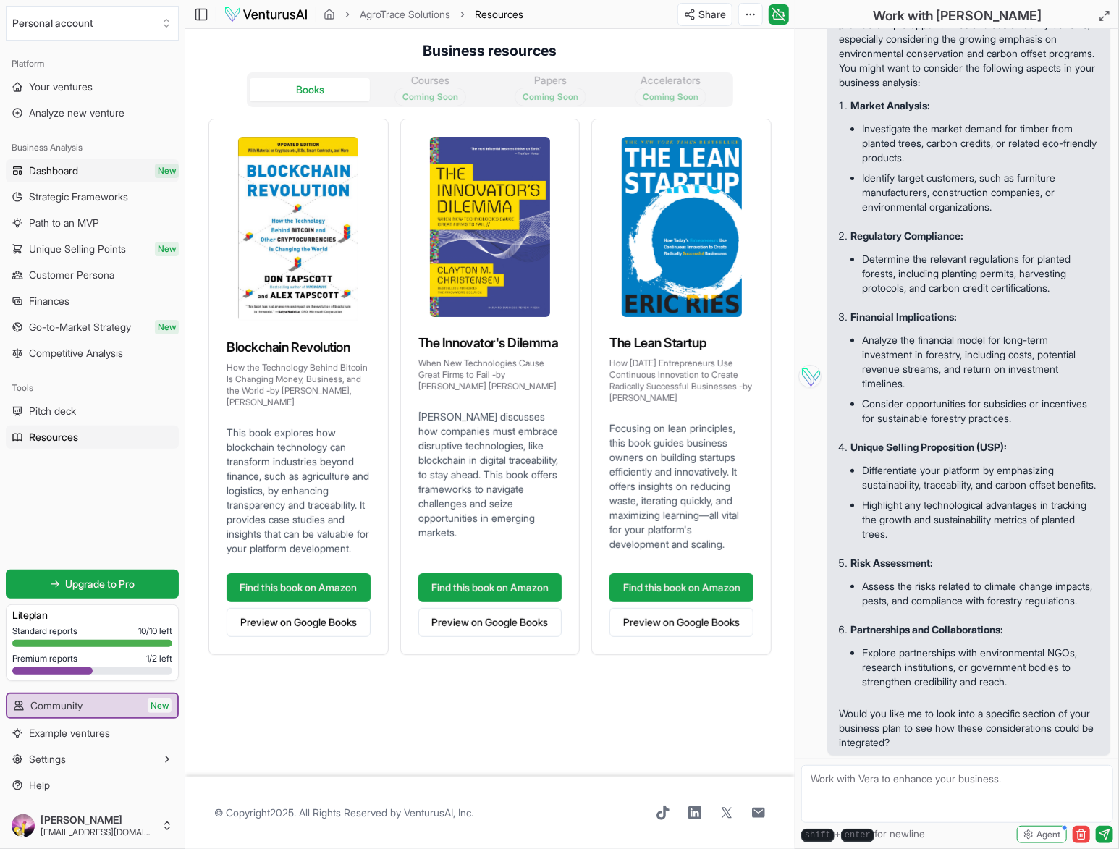
click at [78, 169] on span "Dashboard" at bounding box center [53, 171] width 49 height 14
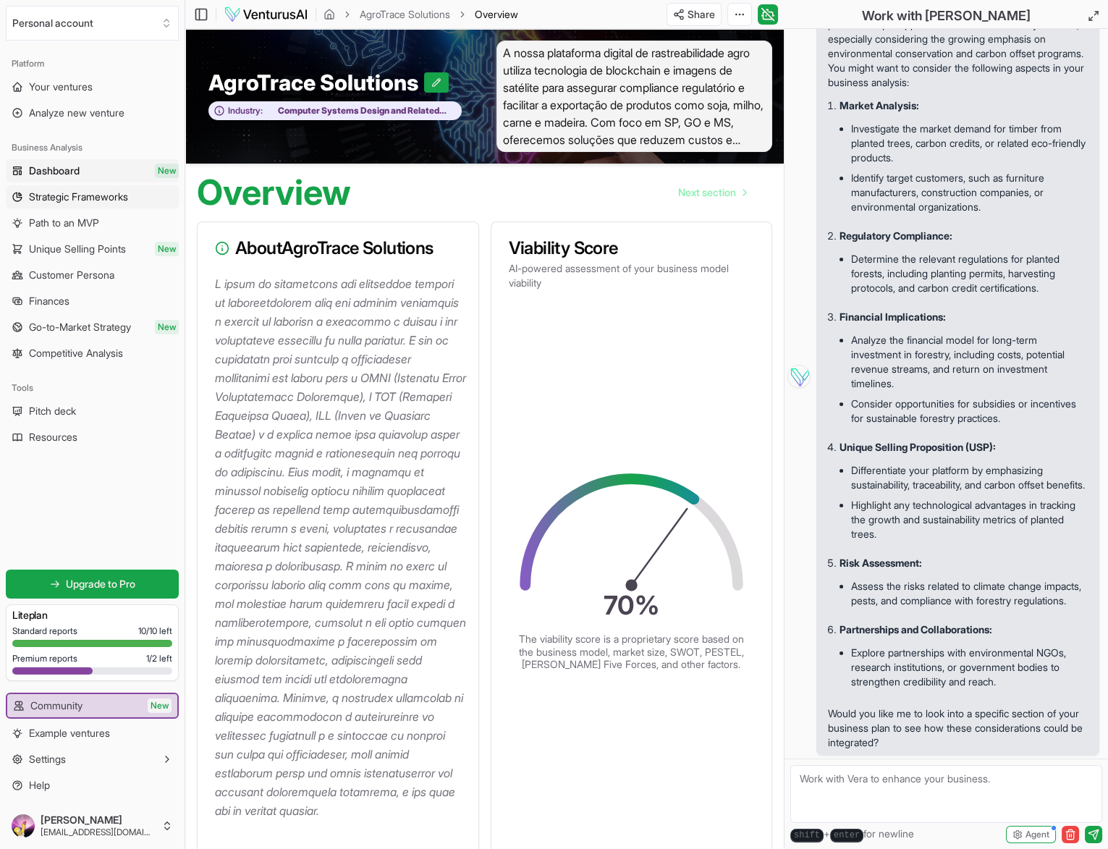
click at [48, 194] on span "Strategic Frameworks" at bounding box center [78, 197] width 99 height 14
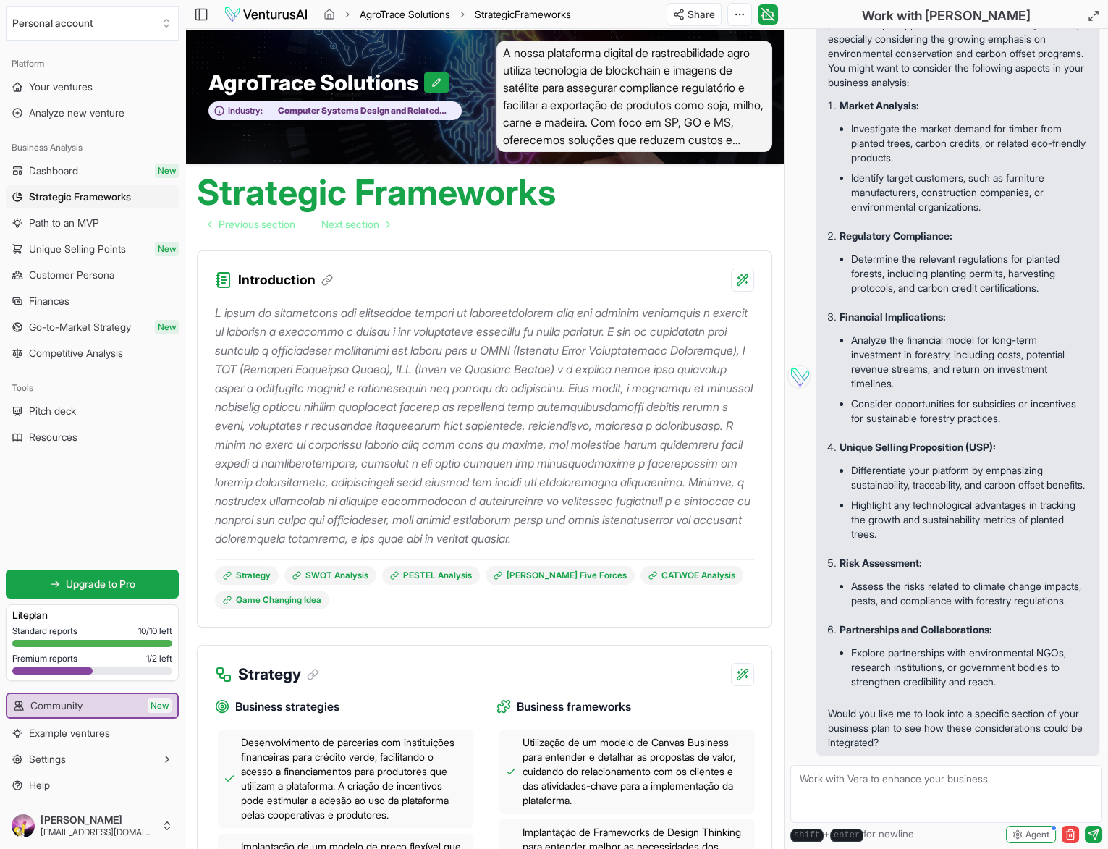
click at [433, 17] on link "AgroTrace Solutions" at bounding box center [405, 14] width 90 height 14
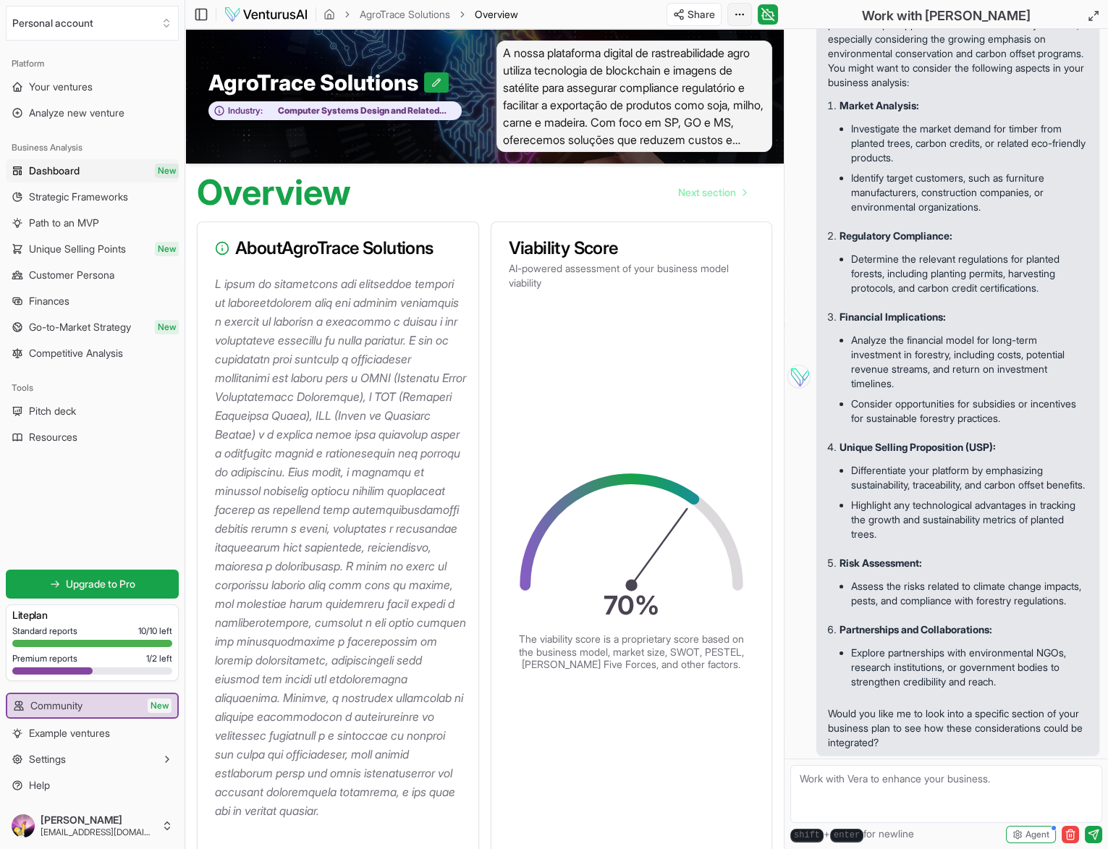
click at [743, 14] on html "Personal account Platform Your ventures Analyze new venture Business Analysis D…" at bounding box center [554, 424] width 1108 height 849
click at [688, 43] on div "Regenerate" at bounding box center [684, 43] width 118 height 23
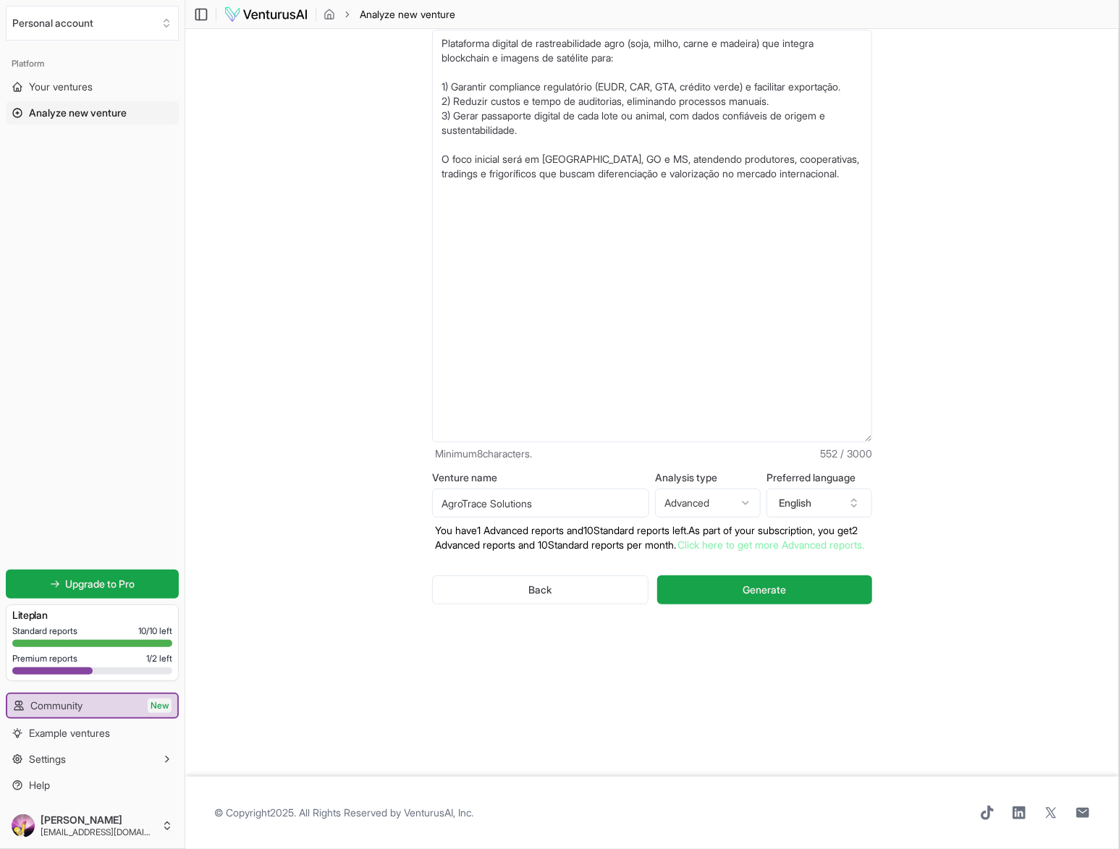
drag, startPoint x: 865, startPoint y: 198, endPoint x: 888, endPoint y: 526, distance: 328.6
click at [888, 526] on div "Venture description (*) Plataforma digital de rastreabilidade agro (soja, milho…" at bounding box center [652, 321] width 486 height 480
click at [985, 332] on section "Business description 2 More details 3 Your analysis Venture description (*) Pla…" at bounding box center [651, 402] width 933 height 747
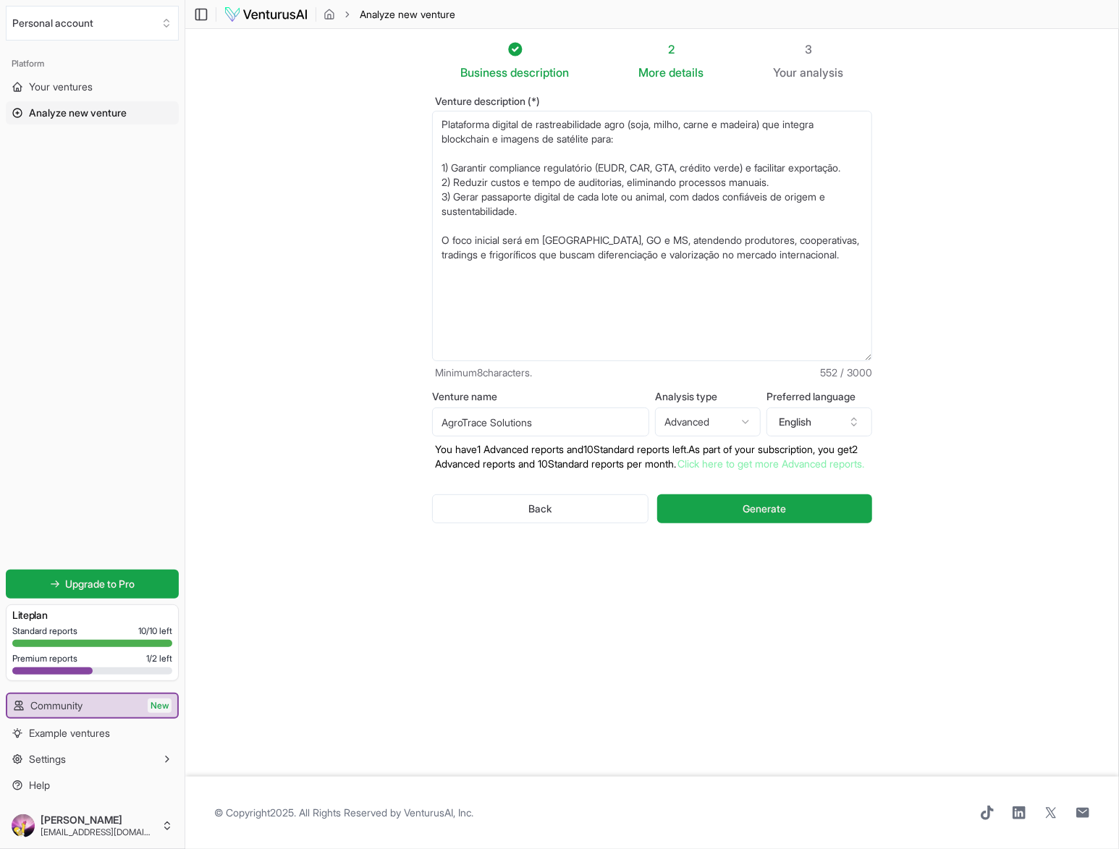
drag, startPoint x: 868, startPoint y: 431, endPoint x: 859, endPoint y: 269, distance: 162.3
click at [859, 269] on textarea "Plataforma digital de rastreabilidade agro (soja, milho, carne e madeira) que i…" at bounding box center [652, 236] width 440 height 250
click at [643, 115] on textarea "Plataforma digital de rastreabilidade agro (soja, milho, carne e madeira) que i…" at bounding box center [652, 236] width 440 height 250
drag, startPoint x: 642, startPoint y: 113, endPoint x: 784, endPoint y: 116, distance: 141.8
click at [784, 116] on textarea "Plataforma digital de rastreabilidade agro (soja, milho, carne e madeira) que i…" at bounding box center [652, 236] width 440 height 250
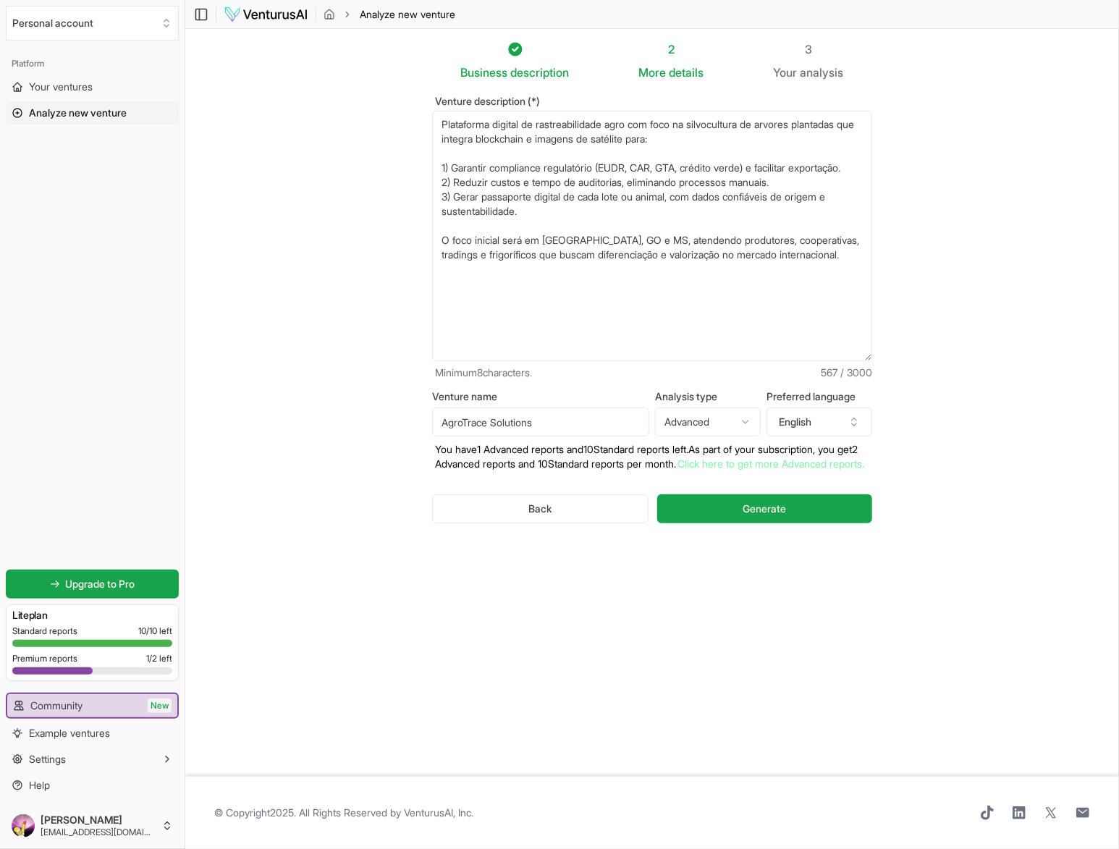
click at [557, 132] on textarea "Plataforma digital de rastreabilidade agro com foco na silvocultura de arvores …" at bounding box center [652, 236] width 440 height 250
click at [654, 158] on textarea "Plataforma digital de rastreabilidade agro com foco na silvocultura de arvores …" at bounding box center [652, 236] width 440 height 250
click at [819, 160] on textarea "Plataforma digital de rastreabilidade agro com foco na silvocultura de arvores …" at bounding box center [652, 236] width 440 height 250
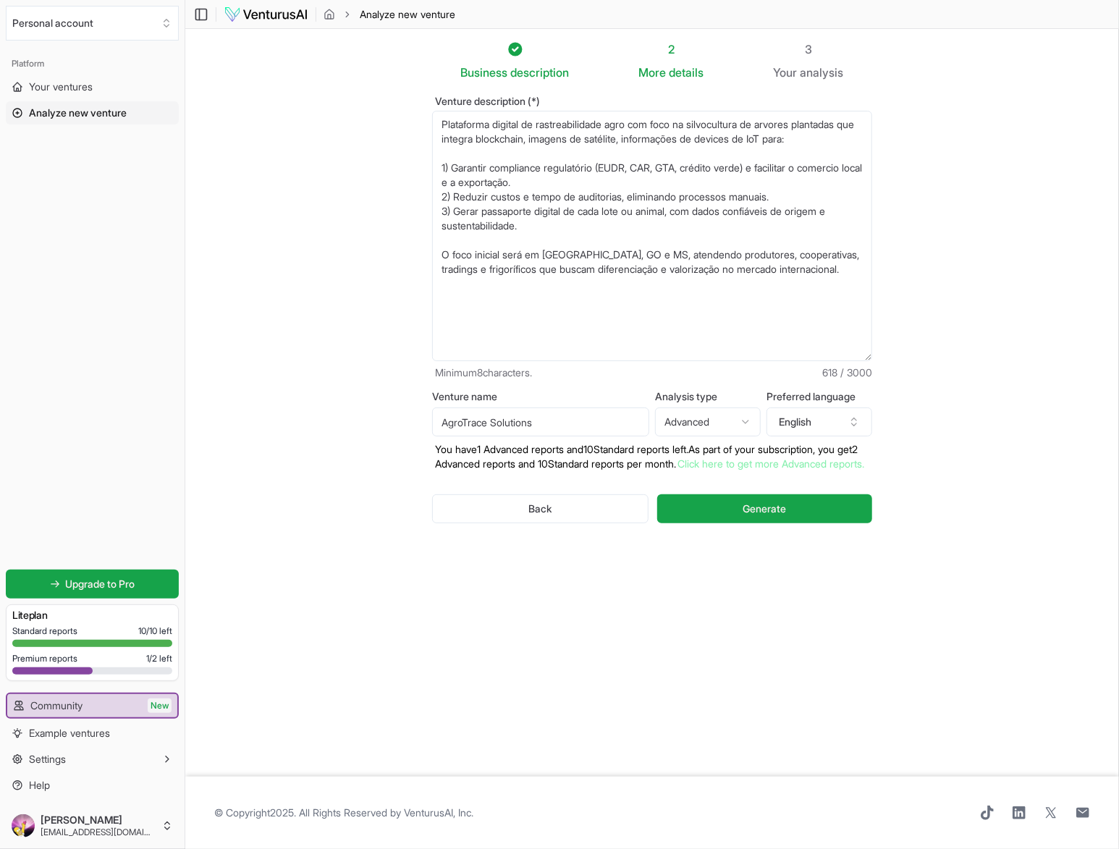
drag, startPoint x: 636, startPoint y: 205, endPoint x: 680, endPoint y: 198, distance: 44.6
click at [680, 198] on textarea "Plataforma digital de rastreabilidade agro com foco na silvocultura de arvores …" at bounding box center [652, 236] width 440 height 250
click at [546, 246] on textarea "Plataforma digital de rastreabilidade agro com foco na silvocultura de arvores …" at bounding box center [652, 236] width 440 height 250
click at [636, 263] on textarea "Plataforma digital de rastreabilidade agro com foco na silvocultura de arvores …" at bounding box center [652, 236] width 440 height 250
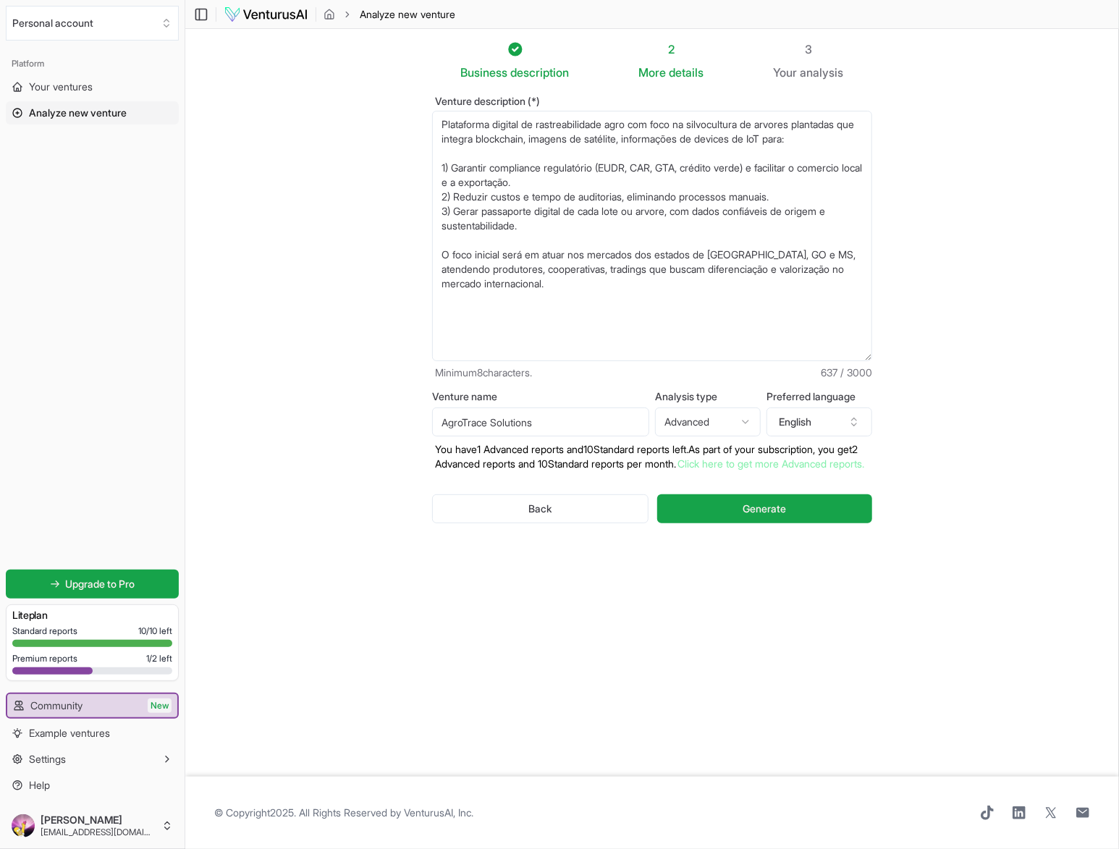
click at [819, 260] on textarea "Plataforma digital de rastreabilidade agro com foco na silvocultura de arvores …" at bounding box center [652, 236] width 440 height 250
click at [650, 157] on textarea "Plataforma digital de rastreabilidade agro com foco na silvocultura de arvores …" at bounding box center [652, 236] width 440 height 250
click at [678, 158] on textarea "Plataforma digital de rastreabilidade agro com foco na silvocultura de arvores …" at bounding box center [652, 236] width 440 height 250
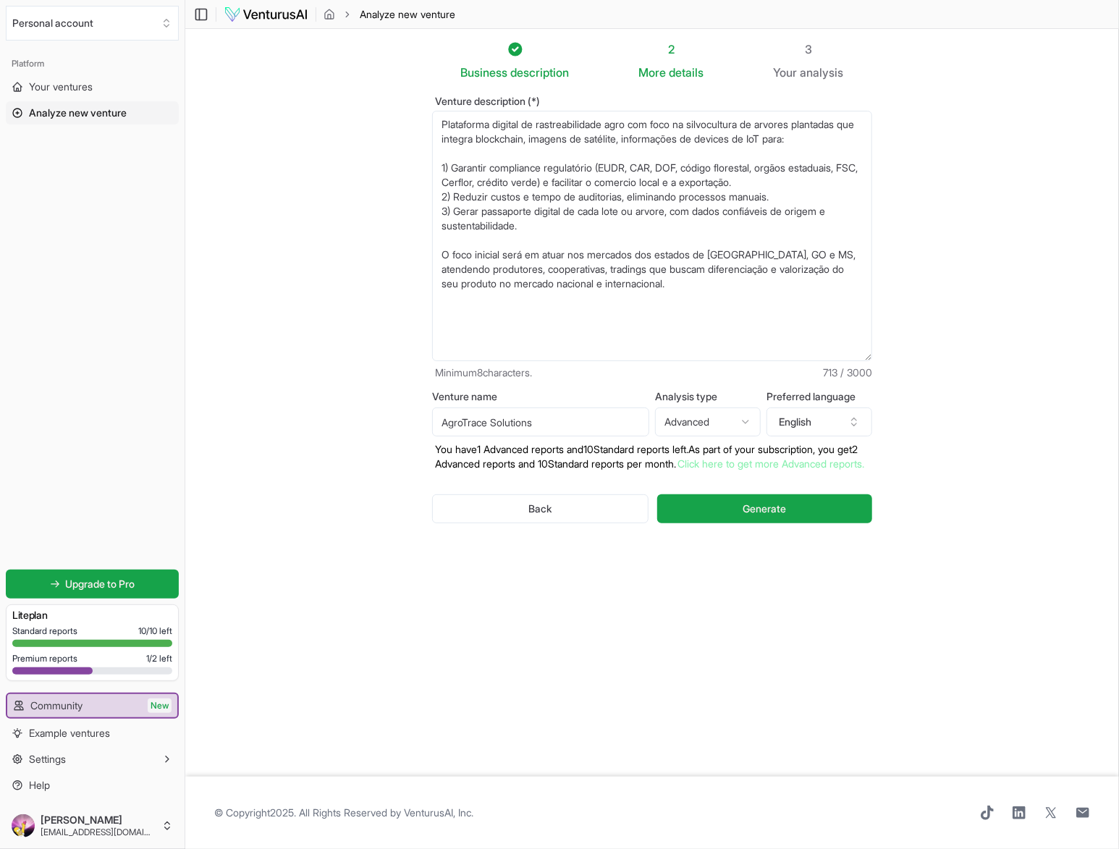
click at [577, 174] on textarea "Plataforma digital de rastreabilidade agro com foco na silvocultura de arvores …" at bounding box center [652, 236] width 440 height 250
click at [532, 313] on textarea "Plataforma digital de rastreabilidade agro com foco na silvocultura de arvores …" at bounding box center [652, 236] width 440 height 250
click at [550, 220] on textarea "Plataforma digital de rastreabilidade agro com foco na silvocultura de arvores …" at bounding box center [652, 236] width 440 height 250
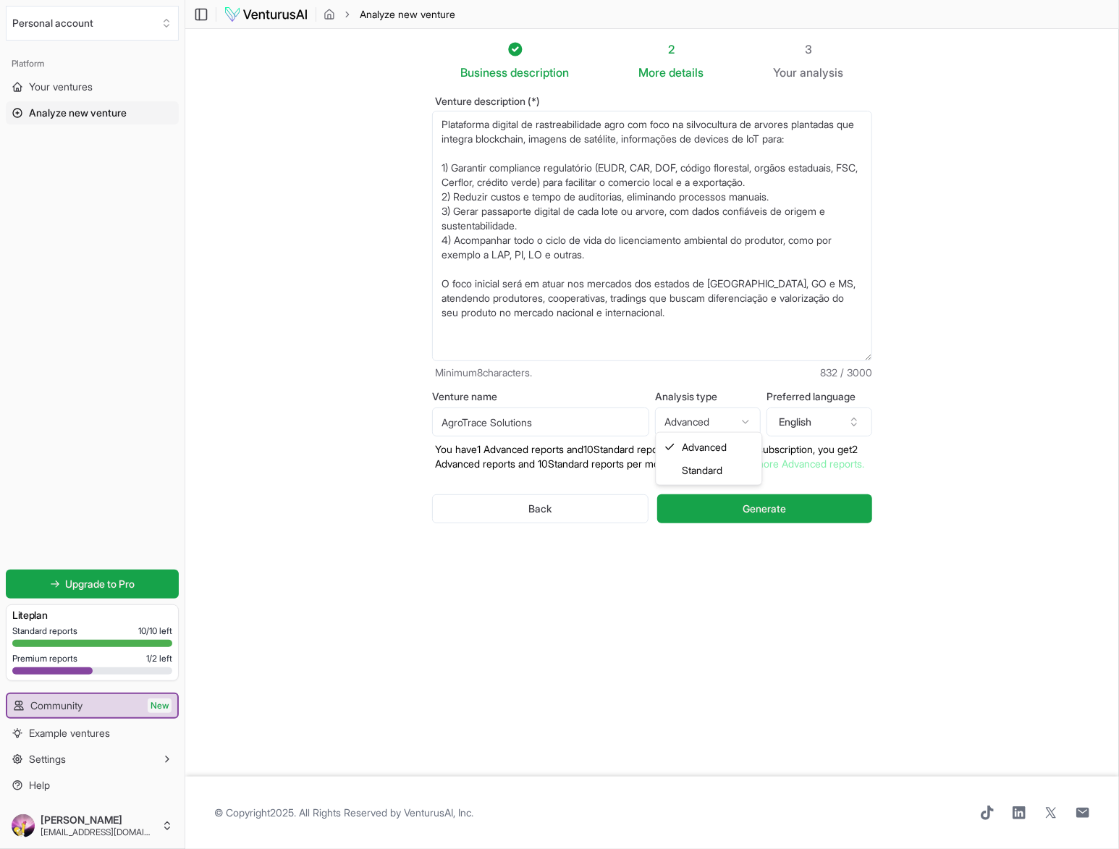
click at [700, 408] on html "Personal account Platform Your ventures Analyze new venture Get started for fre…" at bounding box center [559, 424] width 1119 height 849
click at [816, 417] on button "English" at bounding box center [819, 421] width 106 height 29
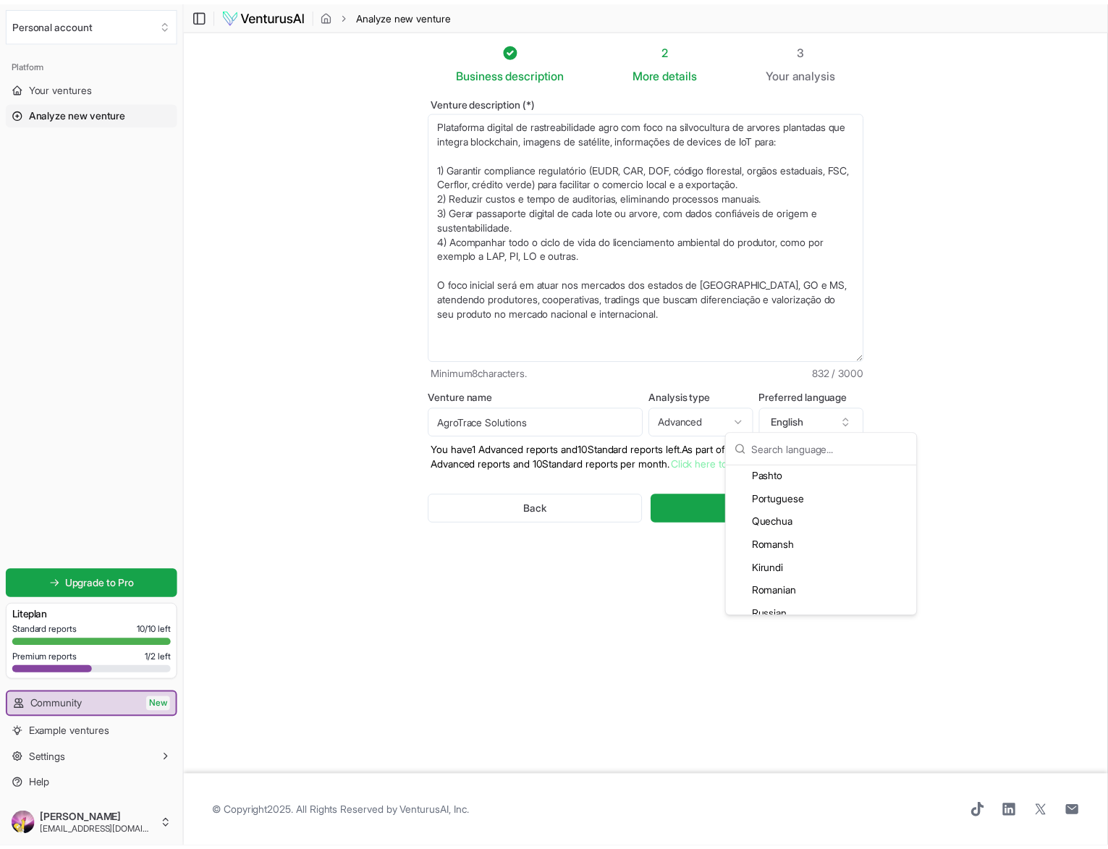
scroll to position [2966, 0]
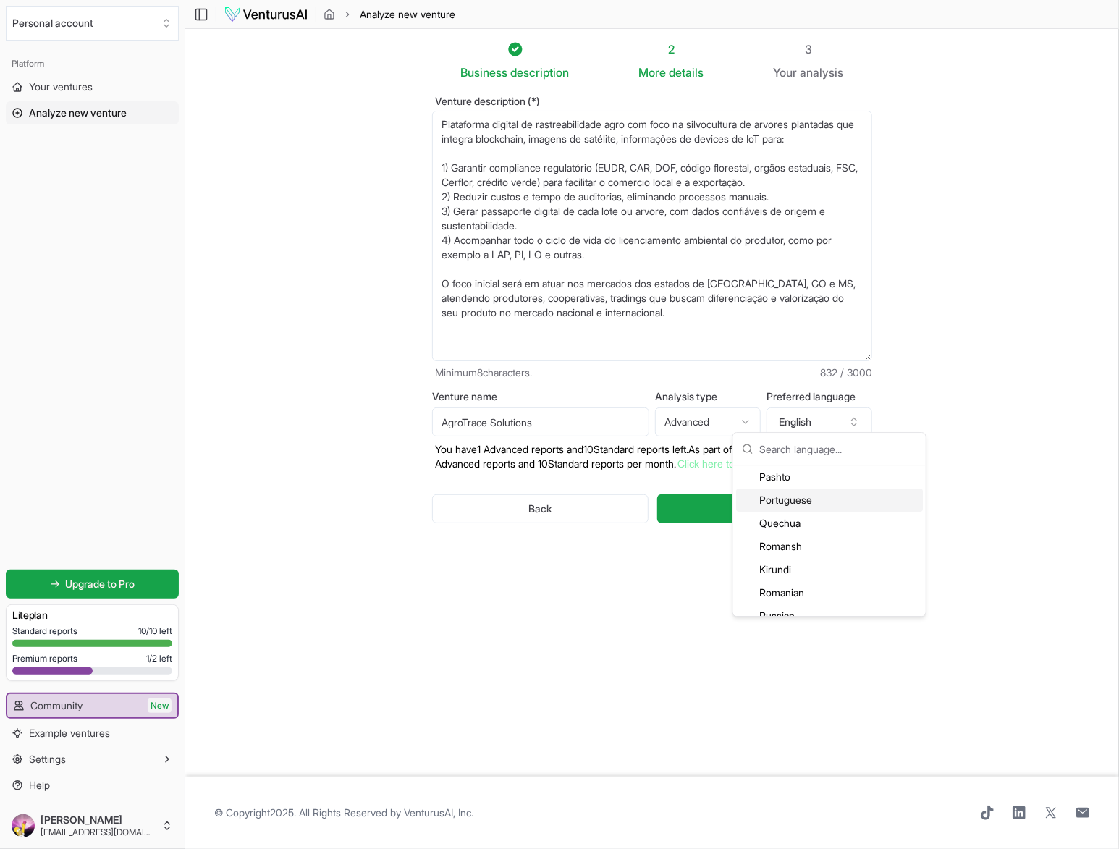
click at [810, 498] on div "Portuguese" at bounding box center [829, 499] width 187 height 23
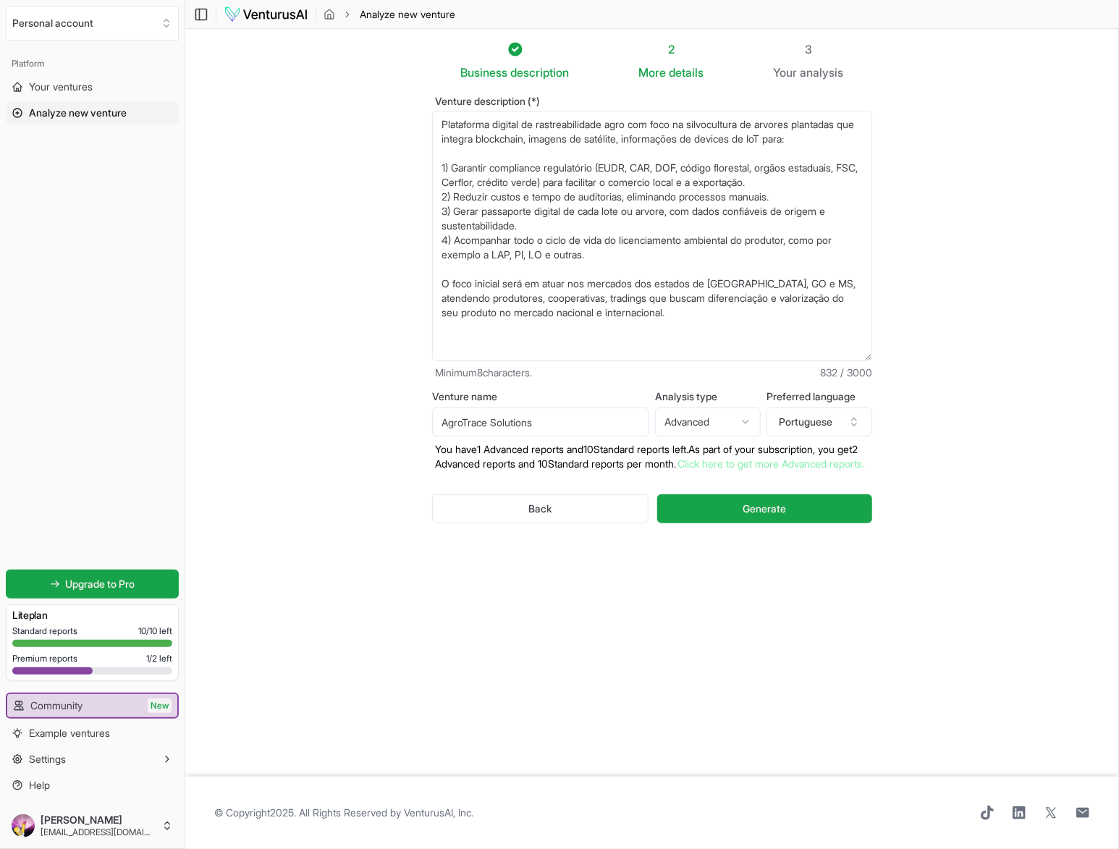
click at [686, 413] on html "Personal account Platform Your ventures Analyze new venture Get started for fre…" at bounding box center [559, 424] width 1119 height 849
click at [776, 227] on textarea "Plataforma digital de rastreabilidade agro com foco na silvocultura de arvores …" at bounding box center [652, 236] width 440 height 250
click at [574, 172] on textarea "Plataforma digital de rastreabilidade agro com foco na silvocultura de arvores …" at bounding box center [652, 236] width 440 height 250
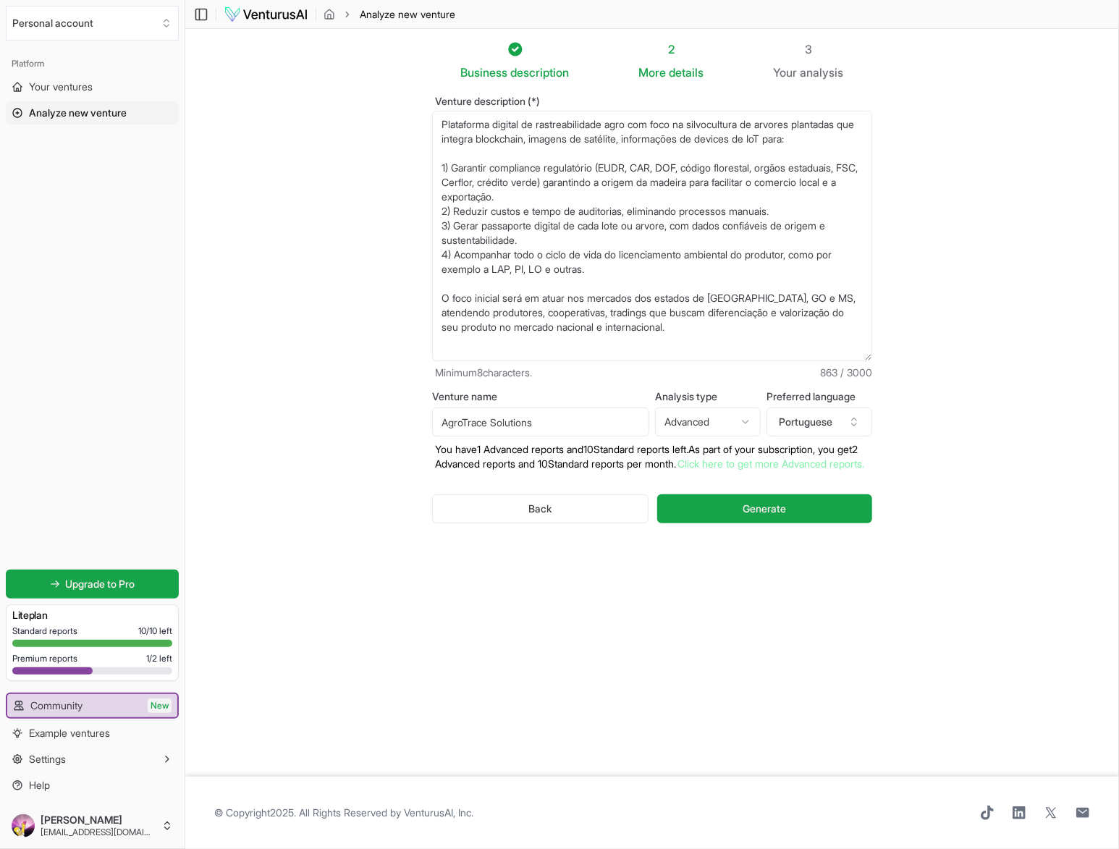
click at [485, 187] on textarea "Plataforma digital de rastreabilidade agro com foco na silvocultura de arvores …" at bounding box center [652, 236] width 440 height 250
type textarea "Plataforma digital de rastreabilidade agro com foco na silvocultura de arvores …"
click at [781, 516] on span "Generate" at bounding box center [763, 508] width 43 height 14
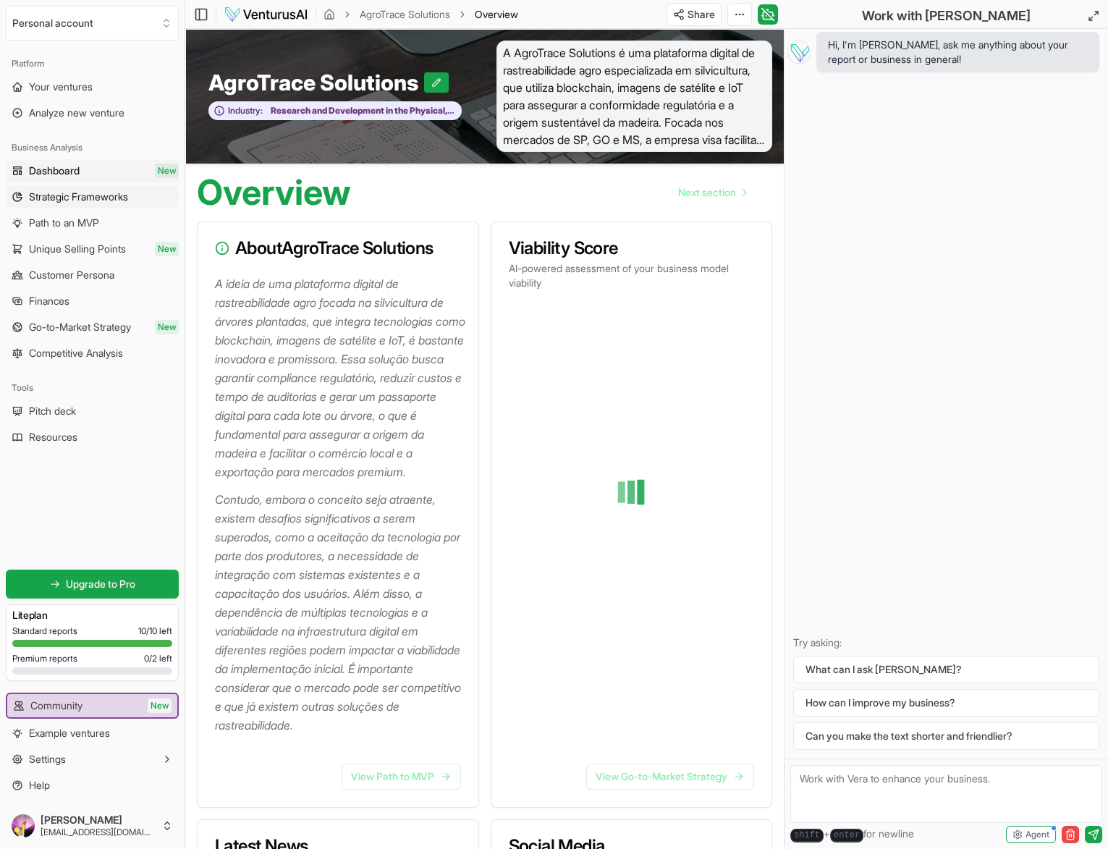
click at [64, 195] on span "Strategic Frameworks" at bounding box center [78, 197] width 99 height 14
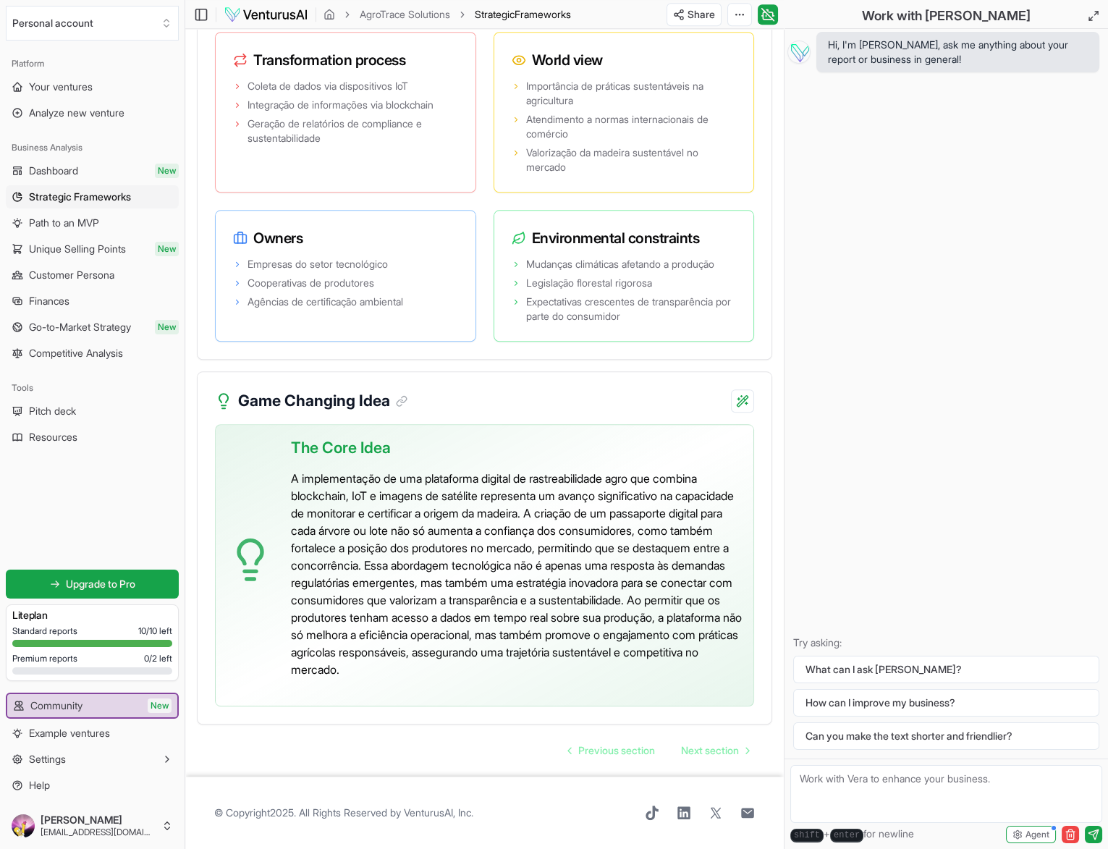
scroll to position [3367, 0]
click at [92, 224] on span "Path to an MVP" at bounding box center [64, 223] width 70 height 14
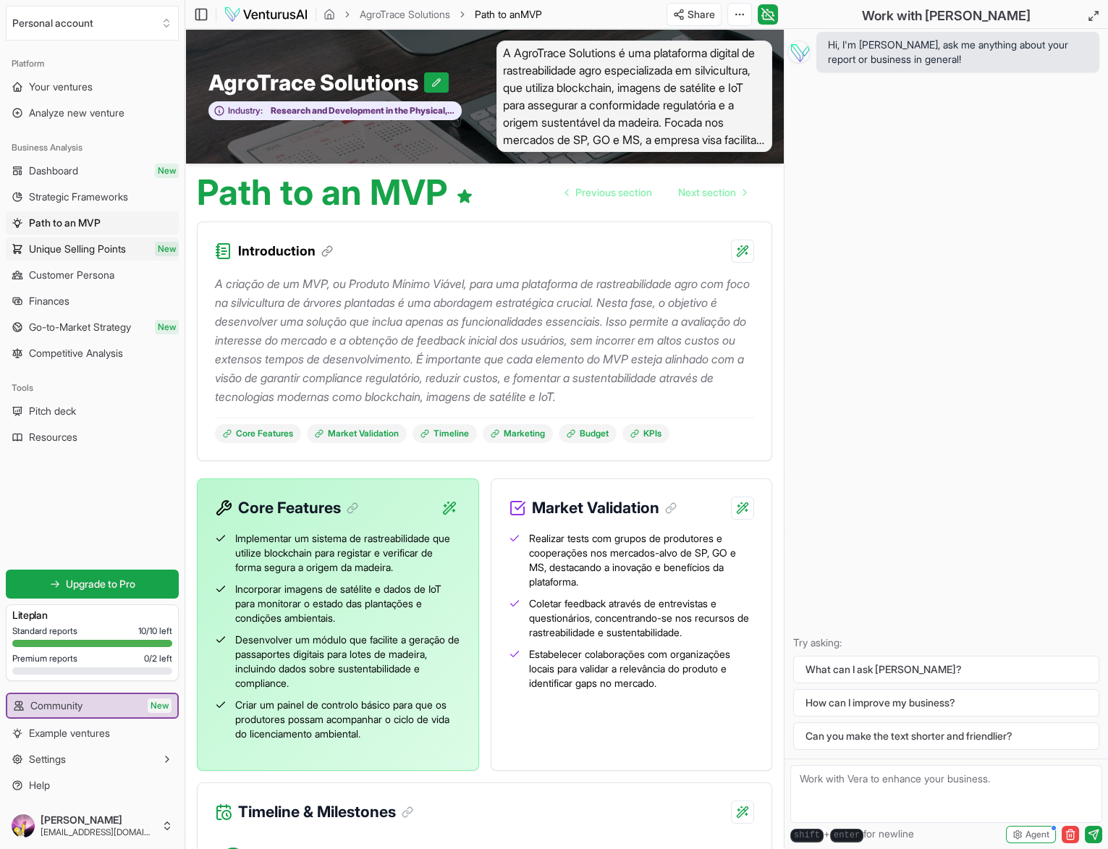
click at [59, 250] on span "Unique Selling Points" at bounding box center [77, 249] width 97 height 14
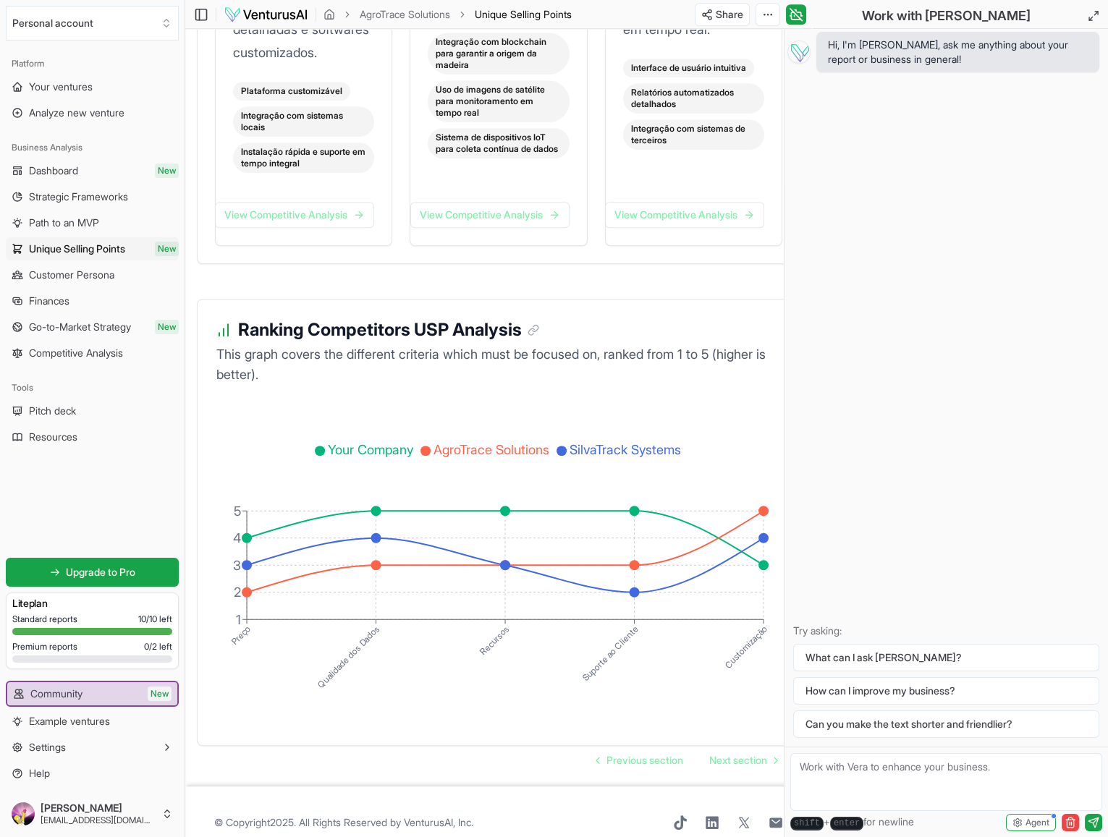
scroll to position [2646, 0]
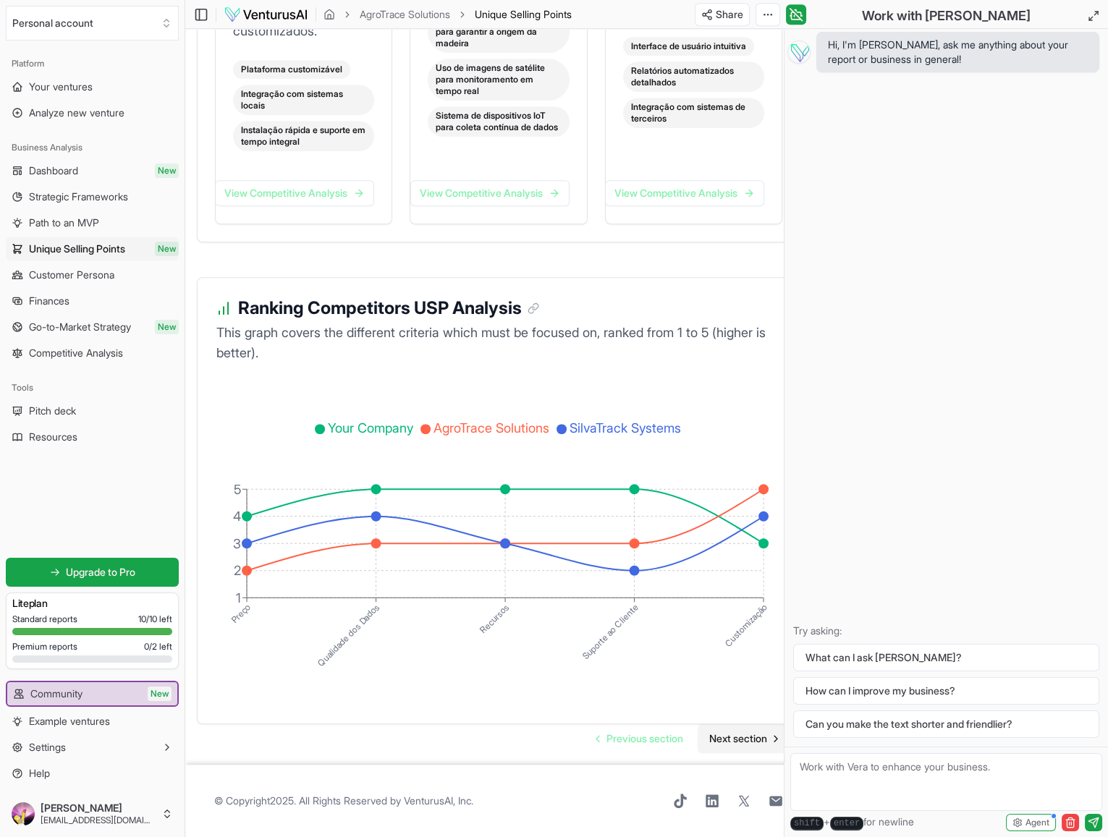
click at [759, 739] on span "Next section" at bounding box center [738, 738] width 58 height 14
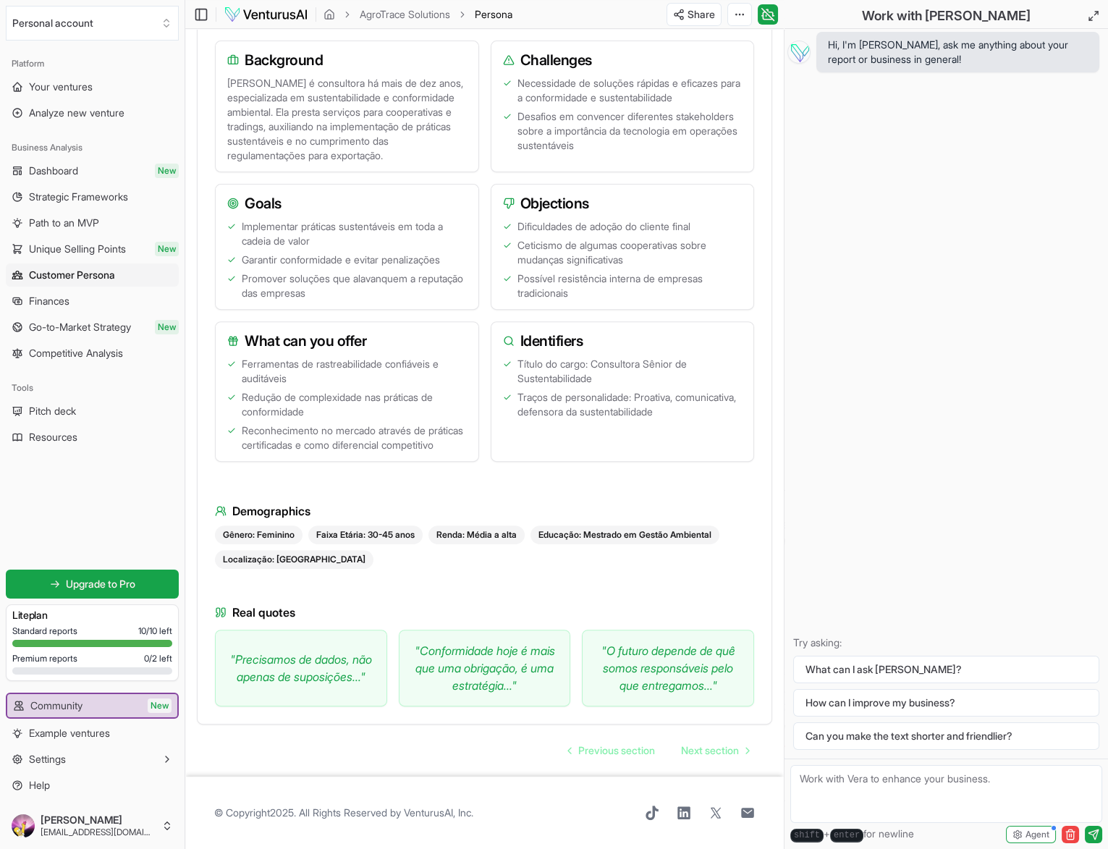
scroll to position [1307, 0]
click at [713, 750] on span "Next section" at bounding box center [710, 750] width 58 height 14
